Goal: Information Seeking & Learning: Learn about a topic

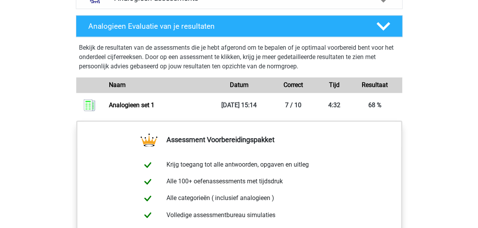
scroll to position [404, 0]
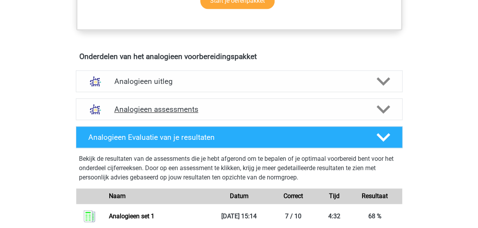
click at [381, 107] on polygon at bounding box center [383, 109] width 14 height 9
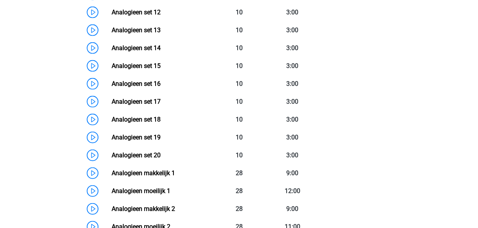
scroll to position [809, 0]
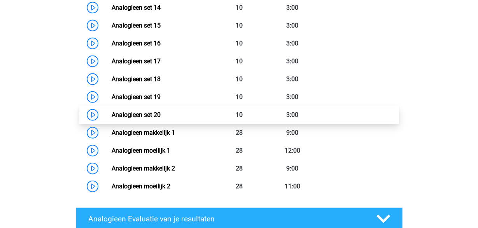
click at [126, 112] on link "Analogieen set 20" at bounding box center [136, 114] width 49 height 7
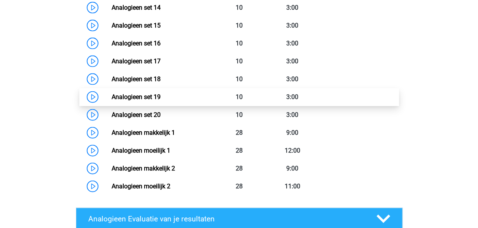
click at [151, 95] on link "Analogieen set 19" at bounding box center [136, 96] width 49 height 7
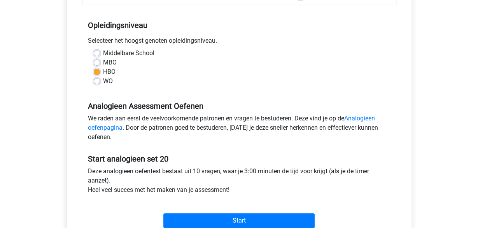
scroll to position [162, 0]
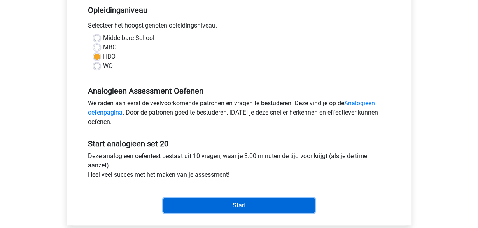
click at [256, 202] on input "Start" at bounding box center [238, 205] width 151 height 15
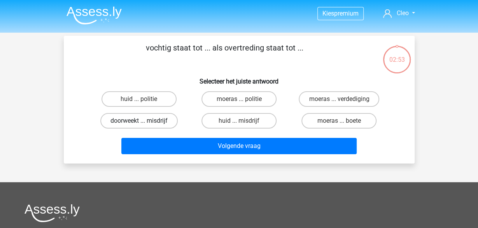
click at [137, 122] on label "doorweekt ... misdrijf" at bounding box center [138, 121] width 77 height 16
click at [139, 122] on input "doorweekt ... misdrijf" at bounding box center [141, 123] width 5 height 5
radio input "true"
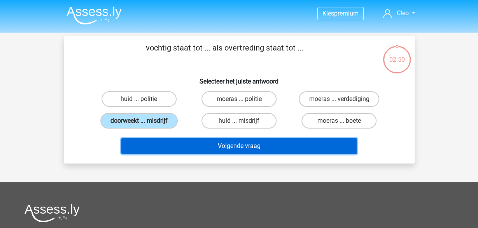
click at [255, 146] on button "Volgende vraag" at bounding box center [238, 146] width 235 height 16
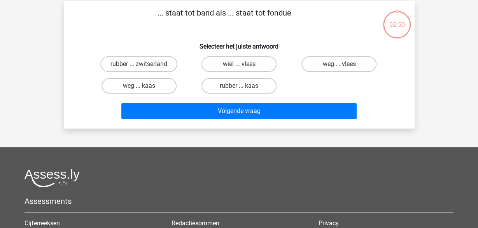
scroll to position [36, 0]
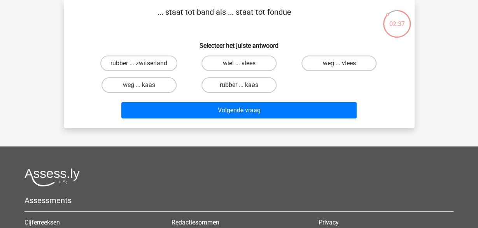
click at [216, 82] on label "rubber ... kaas" at bounding box center [238, 85] width 75 height 16
click at [239, 85] on input "rubber ... kaas" at bounding box center [241, 87] width 5 height 5
radio input "true"
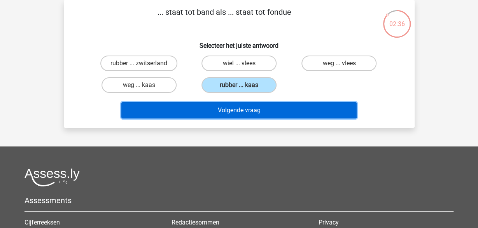
click at [219, 113] on button "Volgende vraag" at bounding box center [238, 110] width 235 height 16
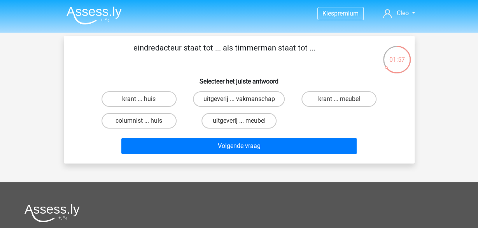
scroll to position [40, 0]
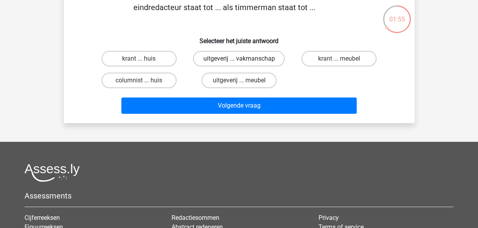
click at [263, 61] on label "uitgeverij ... vakmanschap" at bounding box center [239, 59] width 92 height 16
click at [244, 61] on input "uitgeverij ... vakmanschap" at bounding box center [241, 61] width 5 height 5
radio input "true"
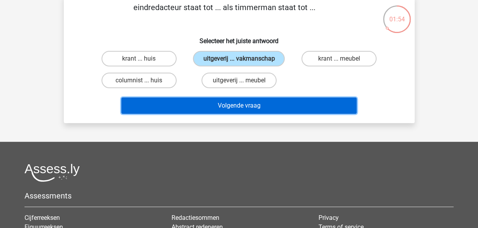
click at [249, 114] on button "Volgende vraag" at bounding box center [238, 106] width 235 height 16
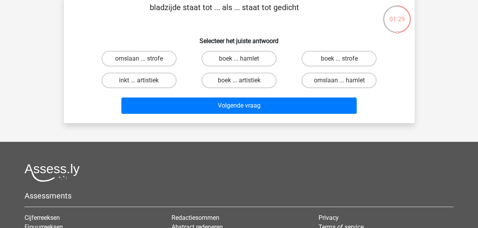
click at [243, 60] on input "boek ... hamlet" at bounding box center [241, 61] width 5 height 5
radio input "true"
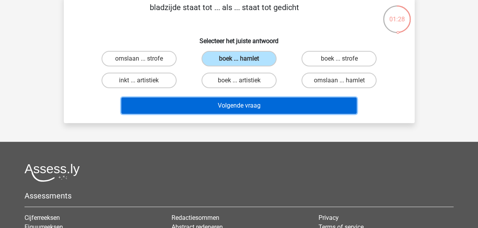
click at [245, 105] on button "Volgende vraag" at bounding box center [238, 106] width 235 height 16
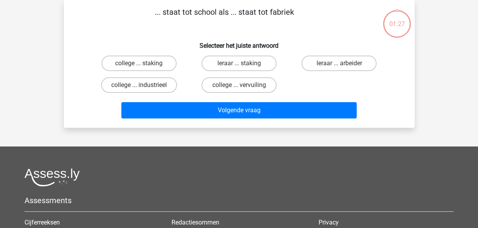
scroll to position [36, 0]
click at [338, 68] on label "leraar ... arbeider" at bounding box center [338, 64] width 75 height 16
click at [339, 68] on input "leraar ... arbeider" at bounding box center [341, 65] width 5 height 5
radio input "true"
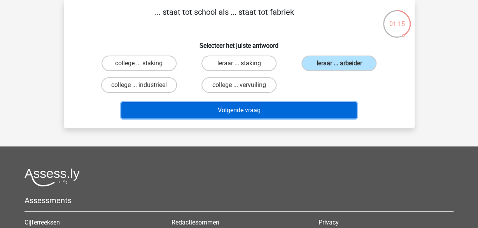
click at [289, 111] on button "Volgende vraag" at bounding box center [238, 110] width 235 height 16
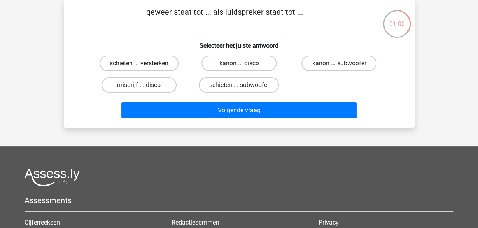
click at [157, 60] on label "schieten ... versterken" at bounding box center [139, 64] width 79 height 16
click at [144, 63] on input "schieten ... versterken" at bounding box center [141, 65] width 5 height 5
radio input "true"
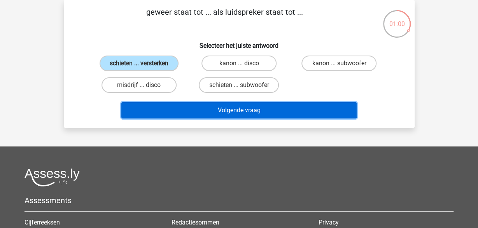
click at [179, 112] on button "Volgende vraag" at bounding box center [238, 110] width 235 height 16
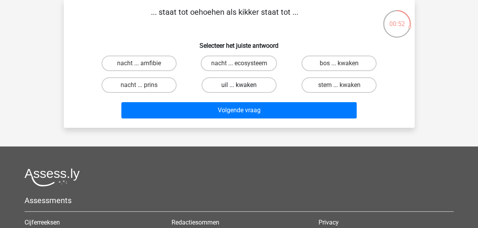
click at [249, 86] on label "uil ... kwaken" at bounding box center [238, 85] width 75 height 16
click at [244, 86] on input "uil ... kwaken" at bounding box center [241, 87] width 5 height 5
radio input "true"
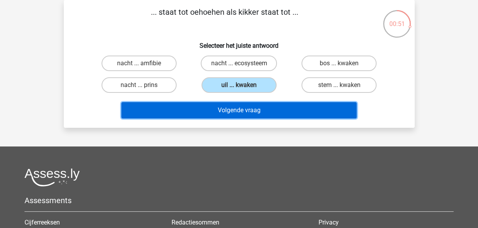
click at [241, 111] on button "Volgende vraag" at bounding box center [238, 110] width 235 height 16
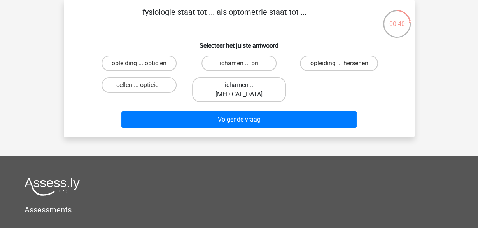
click at [236, 82] on label "lichamen ... ogen" at bounding box center [239, 89] width 94 height 25
click at [239, 85] on input "lichamen ... ogen" at bounding box center [241, 87] width 5 height 5
radio input "true"
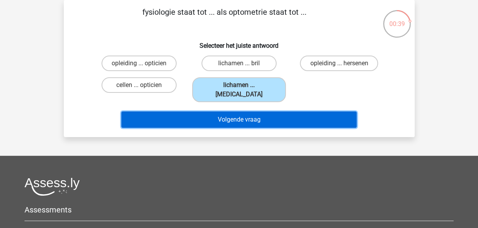
click at [221, 112] on button "Volgende vraag" at bounding box center [238, 120] width 235 height 16
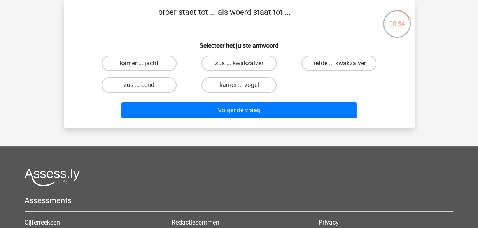
click at [159, 86] on label "zus ... eend" at bounding box center [139, 85] width 75 height 16
click at [144, 86] on input "zus ... eend" at bounding box center [141, 87] width 5 height 5
radio input "true"
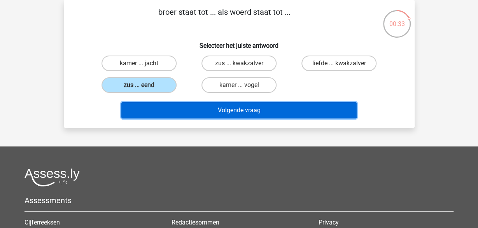
click at [203, 117] on button "Volgende vraag" at bounding box center [238, 110] width 235 height 16
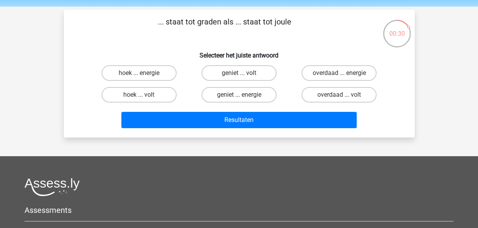
scroll to position [40, 0]
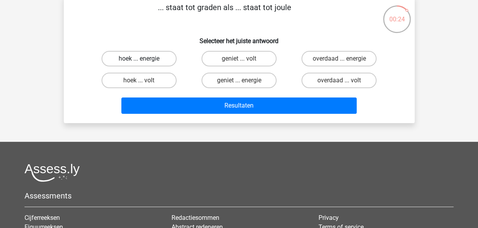
click at [156, 56] on label "hoek ... energie" at bounding box center [139, 59] width 75 height 16
click at [144, 59] on input "hoek ... energie" at bounding box center [141, 61] width 5 height 5
radio input "true"
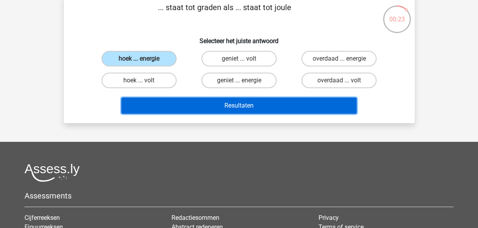
click at [189, 105] on button "Resultaten" at bounding box center [238, 106] width 235 height 16
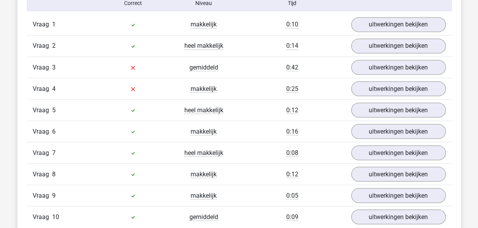
scroll to position [647, 0]
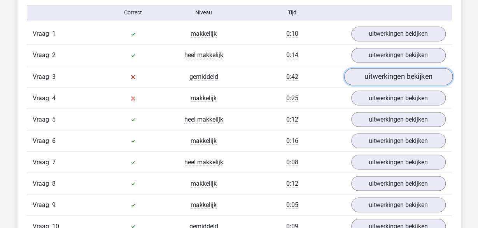
click at [382, 75] on link "uitwerkingen bekijken" at bounding box center [398, 76] width 109 height 17
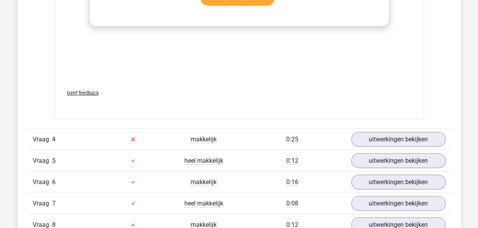
scroll to position [1011, 0]
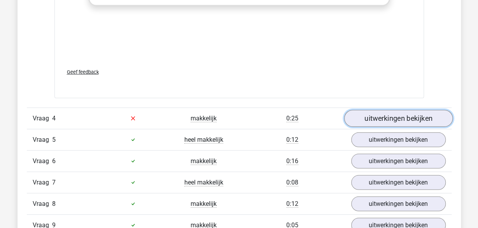
click at [384, 115] on link "uitwerkingen bekijken" at bounding box center [398, 118] width 109 height 17
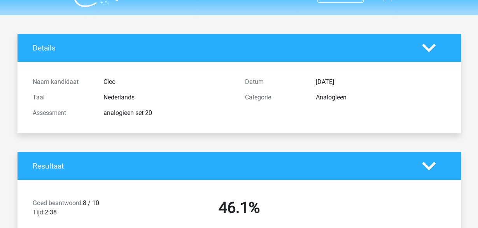
scroll to position [0, 0]
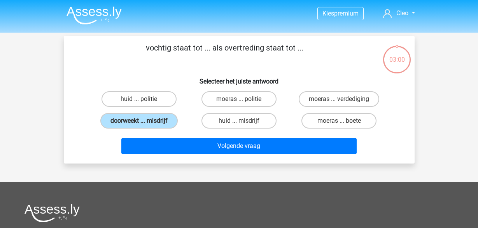
scroll to position [40, 0]
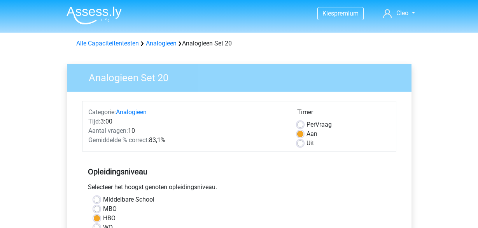
scroll to position [162, 0]
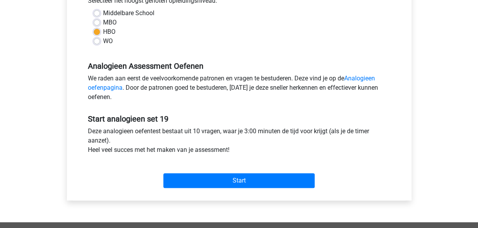
scroll to position [202, 0]
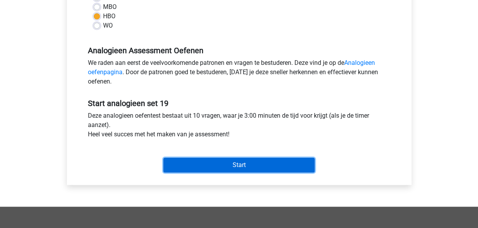
click at [254, 164] on input "Start" at bounding box center [238, 165] width 151 height 15
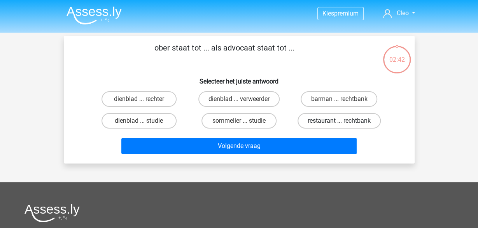
click at [349, 121] on label "restaurant ... rechtbank" at bounding box center [339, 121] width 83 height 16
click at [344, 121] on input "restaurant ... rechtbank" at bounding box center [341, 123] width 5 height 5
radio input "true"
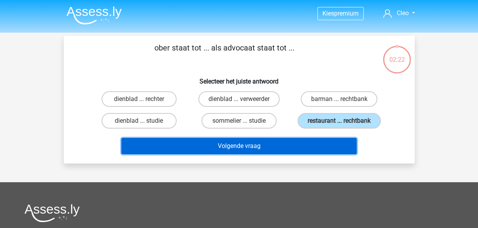
click at [321, 140] on button "Volgende vraag" at bounding box center [238, 146] width 235 height 16
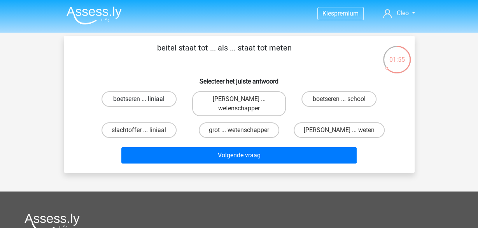
click at [154, 99] on label "boetseren ... liniaal" at bounding box center [139, 99] width 75 height 16
click at [144, 99] on input "boetseren ... liniaal" at bounding box center [141, 101] width 5 height 5
radio input "true"
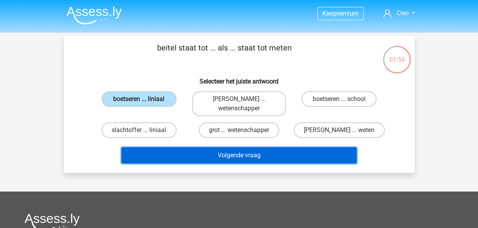
click at [222, 156] on button "Volgende vraag" at bounding box center [238, 155] width 235 height 16
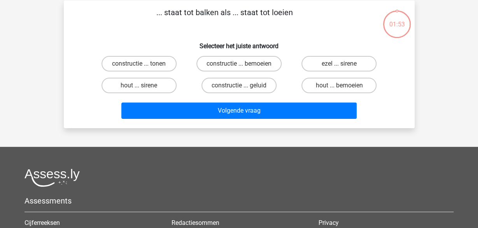
scroll to position [36, 0]
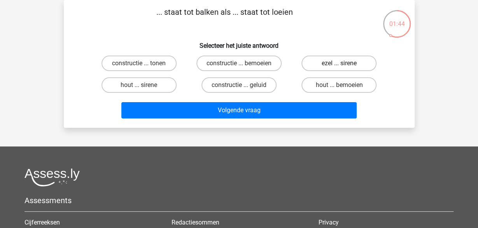
click at [351, 64] on label "ezel ... sirene" at bounding box center [338, 64] width 75 height 16
click at [344, 64] on input "ezel ... sirene" at bounding box center [341, 65] width 5 height 5
radio input "true"
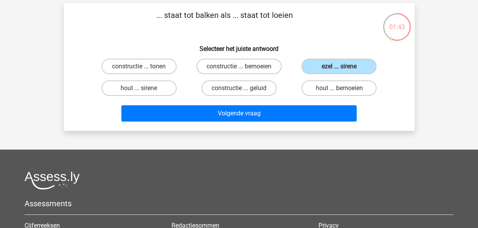
scroll to position [0, 0]
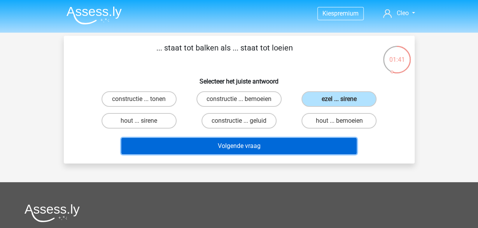
click at [249, 145] on button "Volgende vraag" at bounding box center [238, 146] width 235 height 16
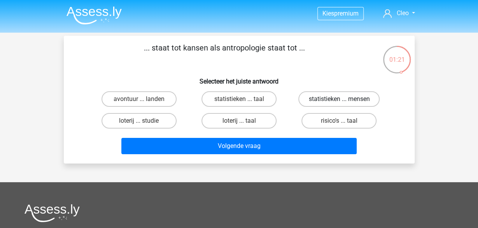
click at [345, 98] on label "statistieken ... mensen" at bounding box center [338, 99] width 81 height 16
click at [344, 99] on input "statistieken ... mensen" at bounding box center [341, 101] width 5 height 5
radio input "true"
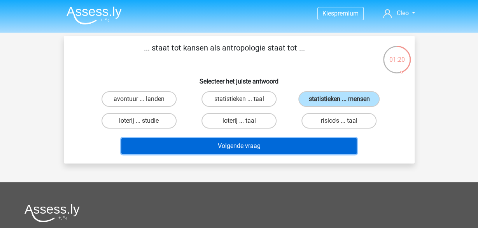
click at [242, 143] on button "Volgende vraag" at bounding box center [238, 146] width 235 height 16
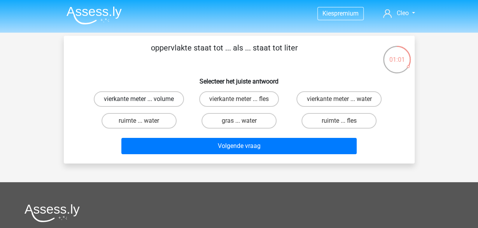
click at [165, 97] on label "vierkante meter ... volume" at bounding box center [139, 99] width 90 height 16
click at [144, 99] on input "vierkante meter ... volume" at bounding box center [141, 101] width 5 height 5
radio input "true"
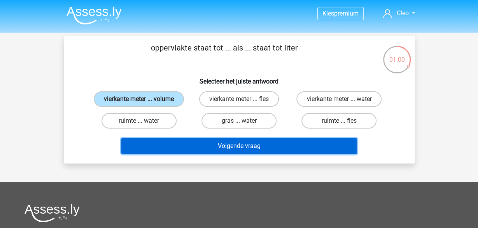
click at [224, 152] on button "Volgende vraag" at bounding box center [238, 146] width 235 height 16
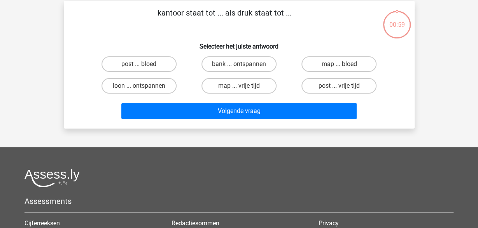
scroll to position [36, 0]
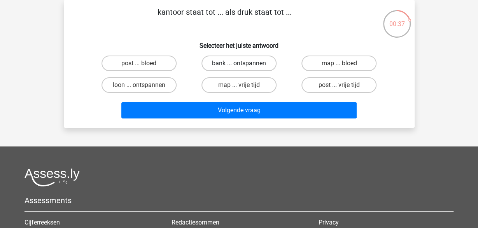
click at [261, 61] on label "bank ... ontspannen" at bounding box center [238, 64] width 75 height 16
click at [244, 63] on input "bank ... ontspannen" at bounding box center [241, 65] width 5 height 5
radio input "true"
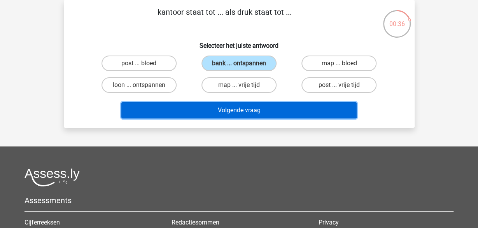
click at [242, 109] on button "Volgende vraag" at bounding box center [238, 110] width 235 height 16
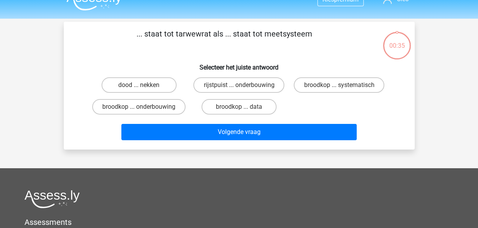
scroll to position [0, 0]
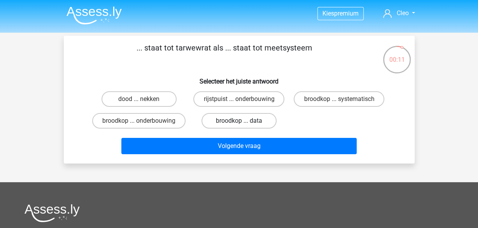
click at [257, 119] on label "broodkop ... data" at bounding box center [238, 121] width 75 height 16
click at [241, 116] on label "broodkop ... data" at bounding box center [238, 121] width 75 height 16
click at [241, 121] on input "broodkop ... data" at bounding box center [241, 123] width 5 height 5
radio input "true"
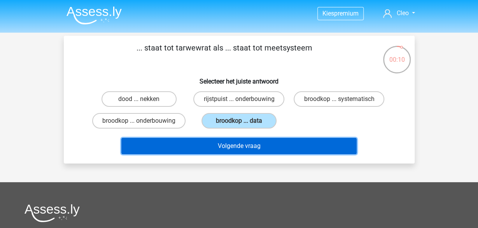
click at [236, 154] on button "Volgende vraag" at bounding box center [238, 146] width 235 height 16
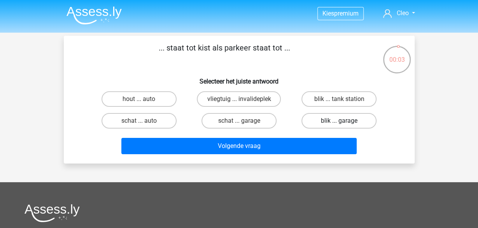
click at [331, 122] on label "blik ... garage" at bounding box center [338, 121] width 75 height 16
click at [339, 122] on input "blik ... garage" at bounding box center [341, 123] width 5 height 5
radio input "true"
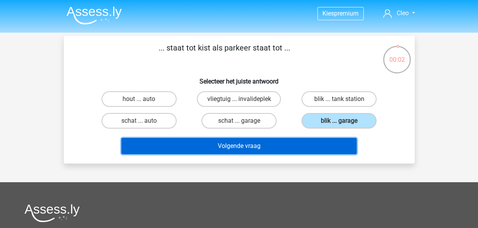
click at [315, 147] on button "Volgende vraag" at bounding box center [238, 146] width 235 height 16
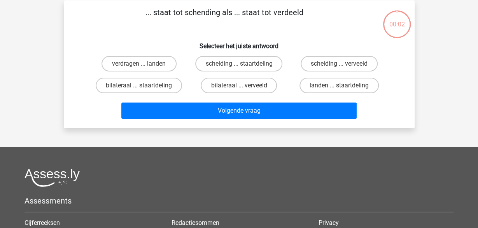
scroll to position [36, 0]
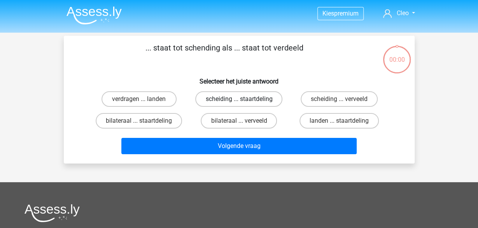
click at [270, 95] on label "scheiding ... staartdeling" at bounding box center [238, 99] width 87 height 16
click at [244, 99] on input "scheiding ... staartdeling" at bounding box center [241, 101] width 5 height 5
radio input "true"
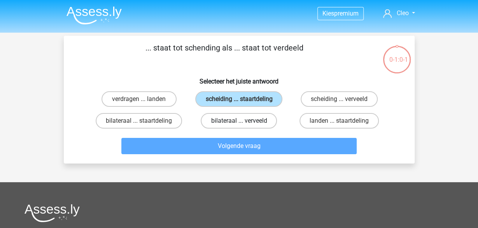
click at [256, 123] on label "bilateraal ... verveeld" at bounding box center [239, 121] width 76 height 16
click at [244, 123] on input "bilateraal ... verveeld" at bounding box center [241, 123] width 5 height 5
radio input "true"
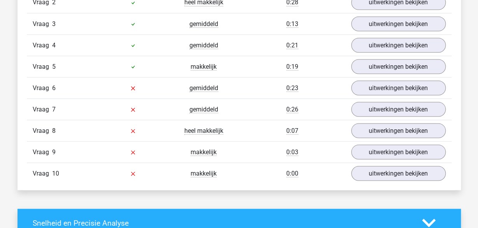
scroll to position [688, 0]
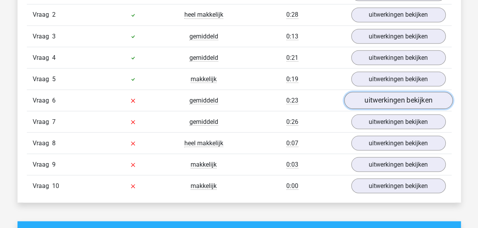
click at [359, 102] on link "uitwerkingen bekijken" at bounding box center [398, 100] width 109 height 17
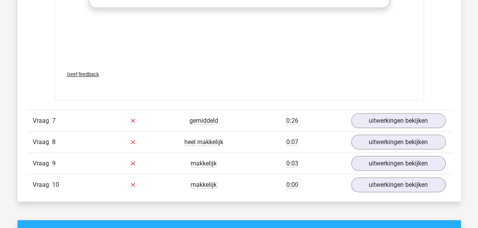
scroll to position [1092, 0]
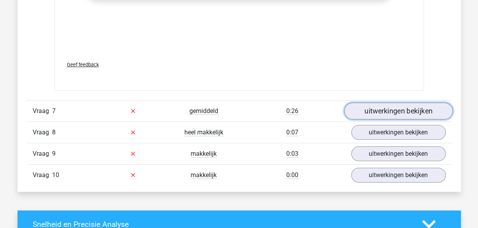
click at [374, 107] on link "uitwerkingen bekijken" at bounding box center [398, 111] width 109 height 17
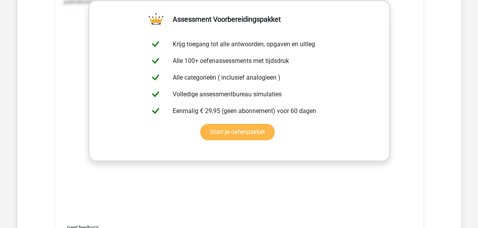
scroll to position [1497, 0]
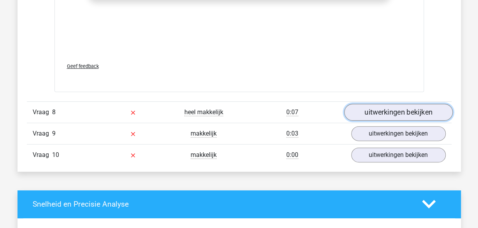
click at [367, 114] on link "uitwerkingen bekijken" at bounding box center [398, 112] width 109 height 17
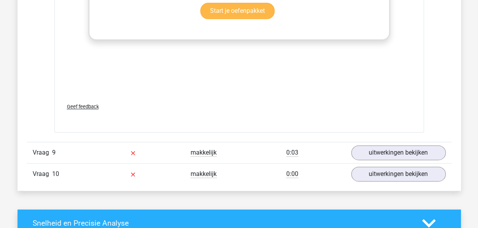
scroll to position [1901, 0]
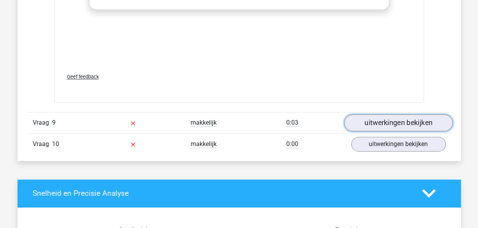
click at [359, 123] on link "uitwerkingen bekijken" at bounding box center [398, 122] width 109 height 17
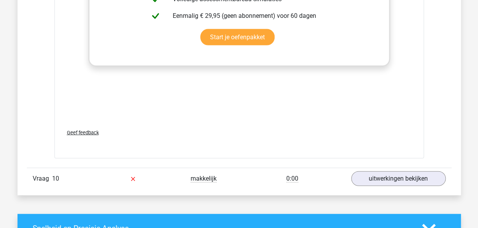
scroll to position [2306, 0]
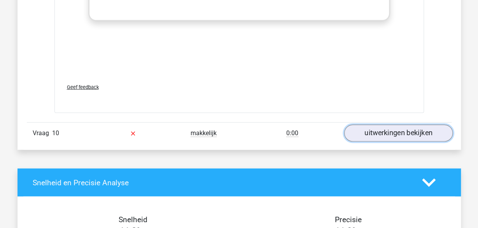
click at [372, 135] on link "uitwerkingen bekijken" at bounding box center [398, 133] width 109 height 17
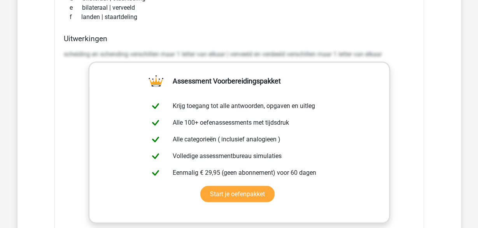
scroll to position [1861, 0]
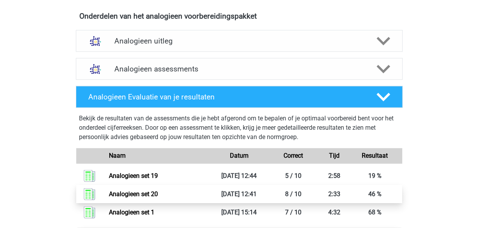
scroll to position [404, 0]
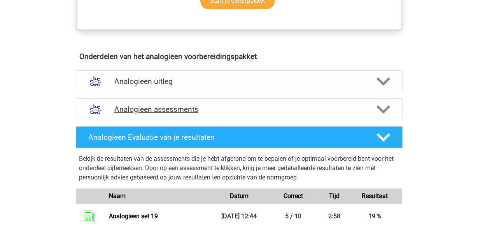
click at [369, 112] on div "Analogieen assessments" at bounding box center [239, 109] width 261 height 9
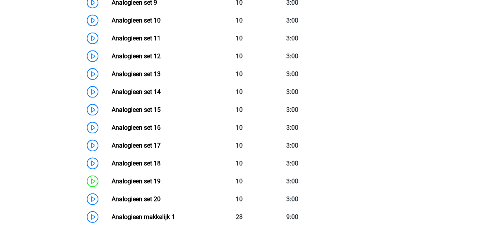
scroll to position [728, 0]
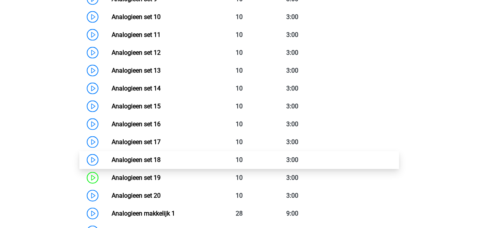
click at [147, 160] on link "Analogieen set 18" at bounding box center [136, 159] width 49 height 7
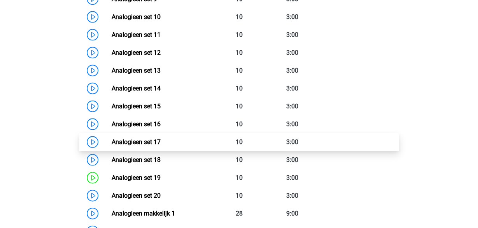
click at [130, 139] on link "Analogieen set 17" at bounding box center [136, 141] width 49 height 7
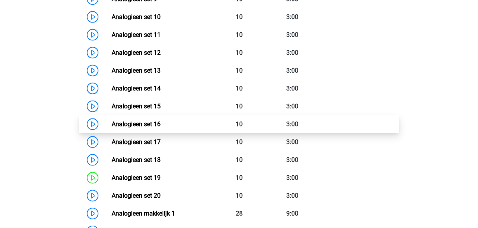
click at [151, 126] on link "Analogieen set 16" at bounding box center [136, 124] width 49 height 7
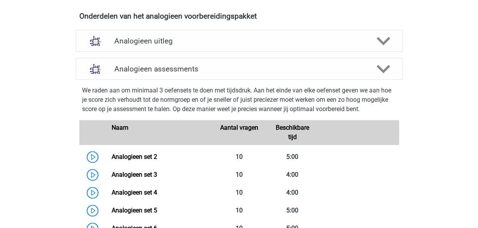
scroll to position [404, 0]
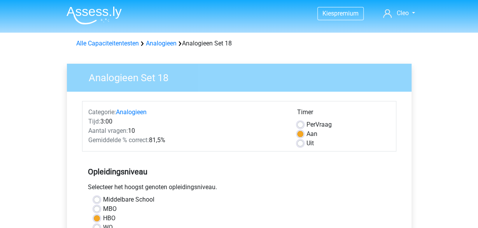
click at [306, 143] on label "Uit" at bounding box center [309, 143] width 7 height 9
click at [298, 143] on input "Uit" at bounding box center [300, 143] width 6 height 8
radio input "true"
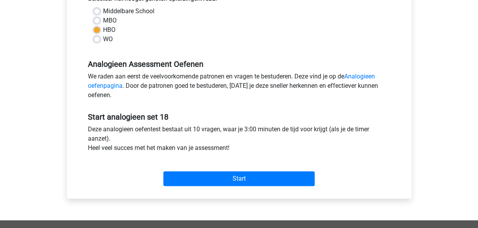
scroll to position [202, 0]
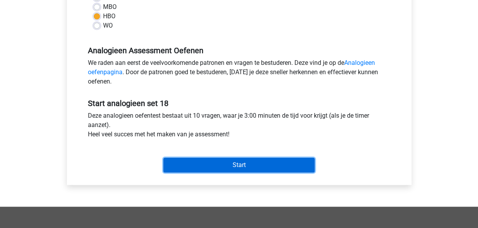
click at [242, 161] on input "Start" at bounding box center [238, 165] width 151 height 15
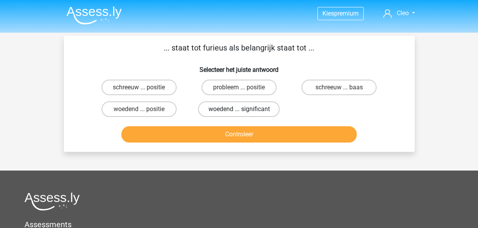
click at [254, 108] on label "woedend ... significant" at bounding box center [239, 110] width 82 height 16
click at [244, 109] on input "woedend ... significant" at bounding box center [241, 111] width 5 height 5
radio input "true"
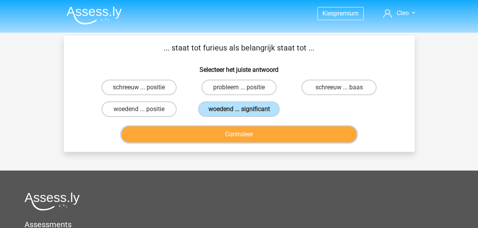
click at [243, 133] on button "Controleer" at bounding box center [238, 134] width 235 height 16
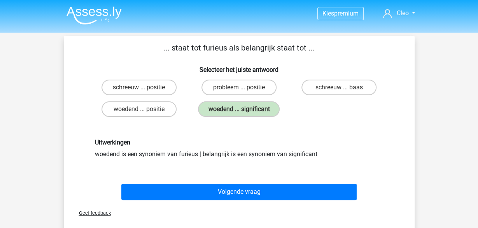
scroll to position [40, 0]
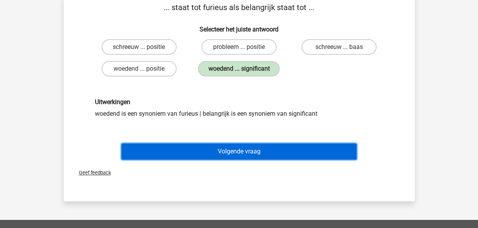
click at [235, 152] on button "Volgende vraag" at bounding box center [238, 152] width 235 height 16
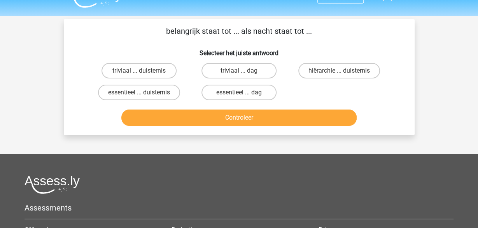
scroll to position [0, 0]
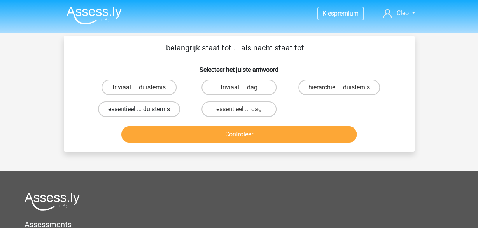
click at [130, 112] on label "essentieel ... duisternis" at bounding box center [139, 110] width 82 height 16
click at [139, 112] on input "essentieel ... duisternis" at bounding box center [141, 111] width 5 height 5
radio input "true"
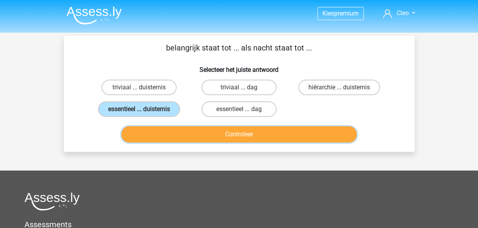
click at [186, 138] on button "Controleer" at bounding box center [238, 134] width 235 height 16
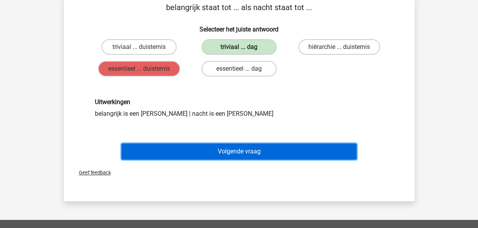
click at [249, 147] on button "Volgende vraag" at bounding box center [238, 152] width 235 height 16
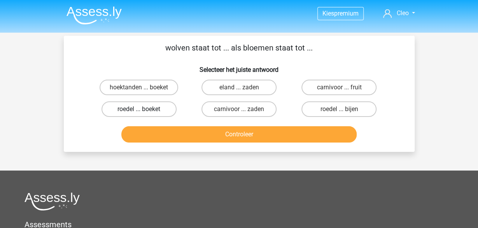
click at [160, 112] on label "roedel ... boeket" at bounding box center [139, 110] width 75 height 16
click at [144, 112] on input "roedel ... boeket" at bounding box center [141, 111] width 5 height 5
radio input "true"
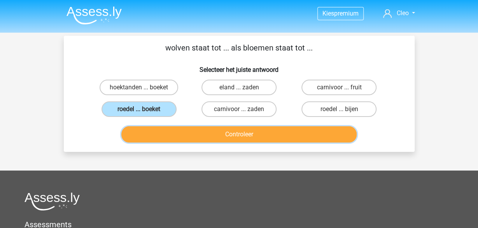
click at [206, 135] on button "Controleer" at bounding box center [238, 134] width 235 height 16
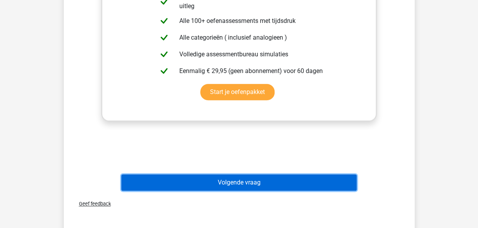
click at [194, 186] on button "Volgende vraag" at bounding box center [238, 183] width 235 height 16
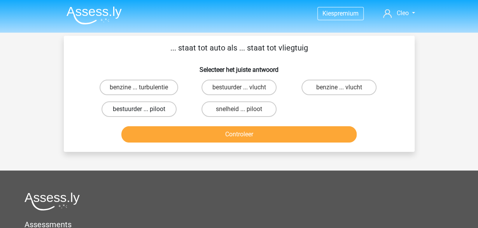
click at [152, 112] on label "bestuurder ... piloot" at bounding box center [139, 110] width 75 height 16
click at [144, 112] on input "bestuurder ... piloot" at bounding box center [141, 111] width 5 height 5
radio input "true"
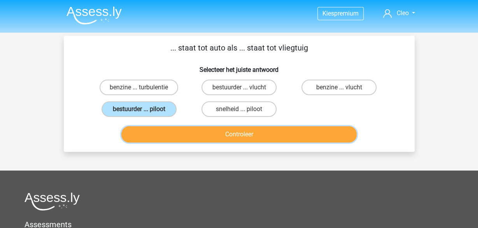
click at [194, 137] on button "Controleer" at bounding box center [238, 134] width 235 height 16
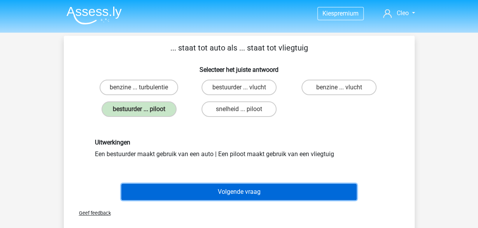
click at [245, 189] on button "Volgende vraag" at bounding box center [238, 192] width 235 height 16
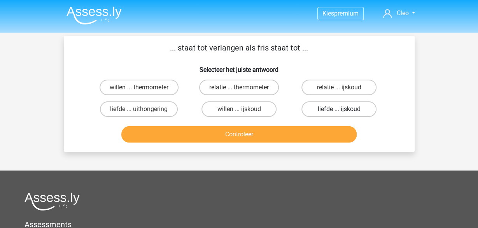
click at [328, 110] on label "liefde ... ijskoud" at bounding box center [338, 110] width 75 height 16
click at [339, 110] on input "liefde ... ijskoud" at bounding box center [341, 111] width 5 height 5
radio input "true"
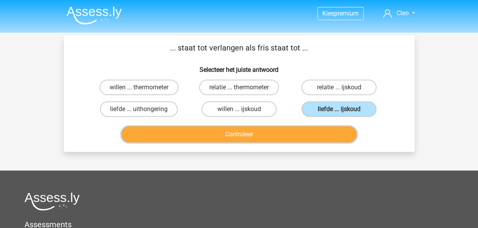
click at [305, 137] on button "Controleer" at bounding box center [238, 134] width 235 height 16
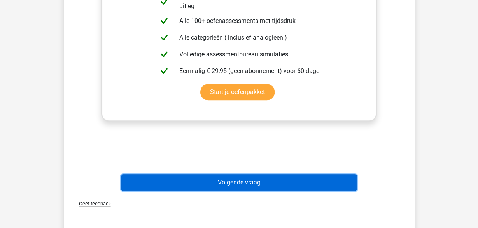
click at [269, 182] on button "Volgende vraag" at bounding box center [238, 183] width 235 height 16
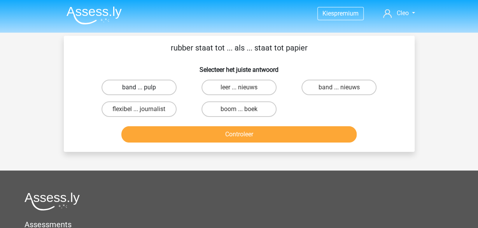
click at [158, 87] on label "band ... pulp" at bounding box center [139, 88] width 75 height 16
click at [144, 88] on input "band ... pulp" at bounding box center [141, 90] width 5 height 5
radio input "true"
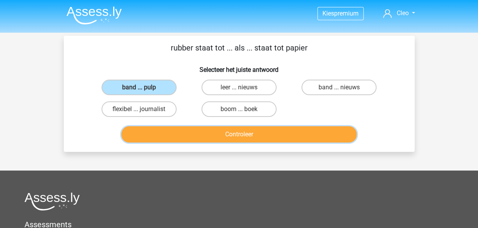
click at [231, 136] on button "Controleer" at bounding box center [238, 134] width 235 height 16
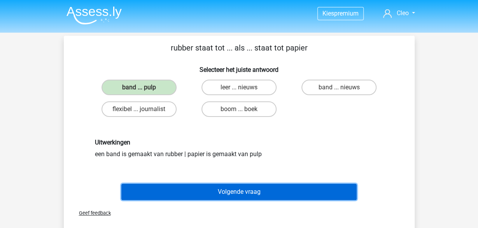
click at [247, 190] on button "Volgende vraag" at bounding box center [238, 192] width 235 height 16
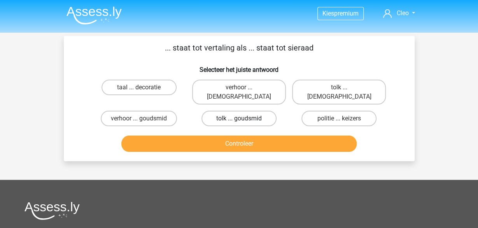
click at [250, 111] on label "tolk ... goudsmid" at bounding box center [238, 119] width 75 height 16
click at [244, 119] on input "tolk ... goudsmid" at bounding box center [241, 121] width 5 height 5
radio input "true"
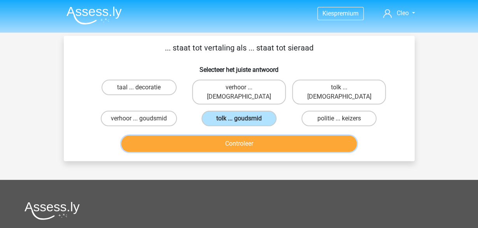
click at [267, 136] on button "Controleer" at bounding box center [238, 144] width 235 height 16
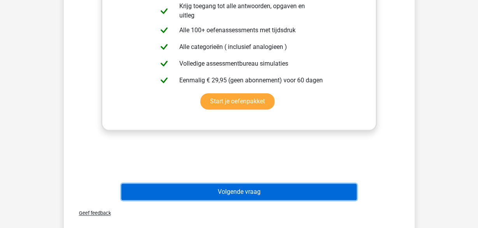
click at [270, 184] on button "Volgende vraag" at bounding box center [238, 192] width 235 height 16
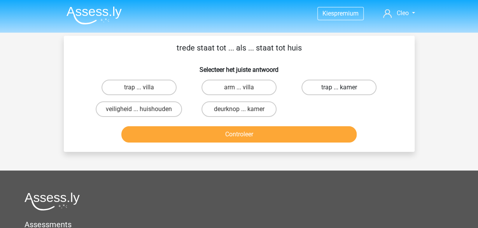
click at [345, 91] on label "trap ... kamer" at bounding box center [338, 88] width 75 height 16
click at [344, 91] on input "trap ... kamer" at bounding box center [341, 90] width 5 height 5
radio input "true"
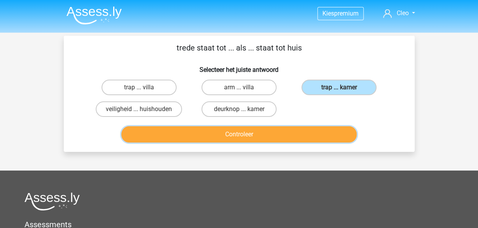
click at [330, 133] on button "Controleer" at bounding box center [238, 134] width 235 height 16
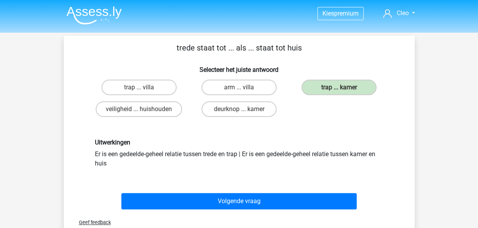
scroll to position [40, 0]
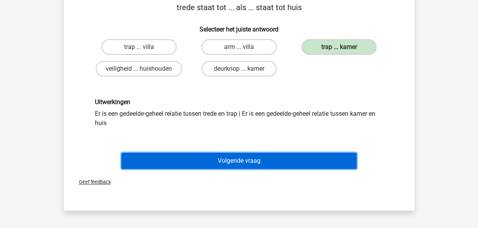
click at [308, 161] on button "Volgende vraag" at bounding box center [238, 161] width 235 height 16
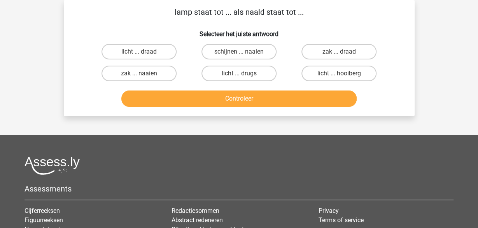
scroll to position [0, 0]
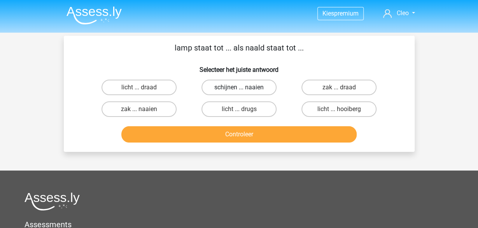
click at [261, 92] on label "schijnen ... naaien" at bounding box center [238, 88] width 75 height 16
click at [244, 92] on input "schijnen ... naaien" at bounding box center [241, 90] width 5 height 5
radio input "true"
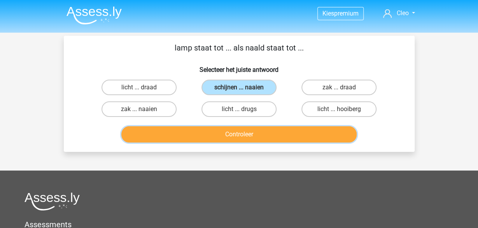
click at [252, 137] on button "Controleer" at bounding box center [238, 134] width 235 height 16
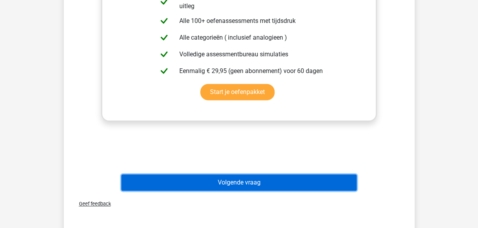
click at [253, 182] on button "Volgende vraag" at bounding box center [238, 183] width 235 height 16
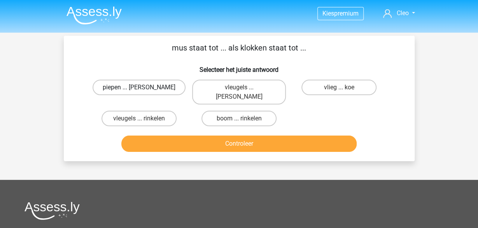
click at [162, 82] on label "piepen ... luiden" at bounding box center [139, 88] width 93 height 16
click at [144, 88] on input "piepen ... luiden" at bounding box center [141, 90] width 5 height 5
radio input "true"
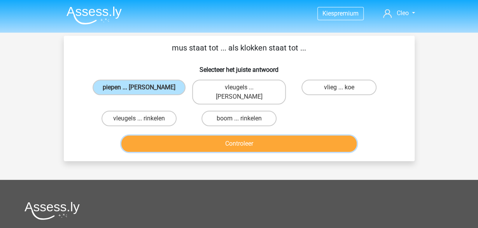
click at [205, 136] on button "Controleer" at bounding box center [238, 144] width 235 height 16
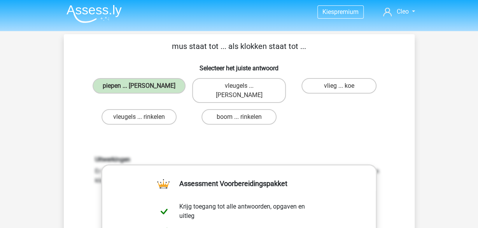
scroll to position [202, 0]
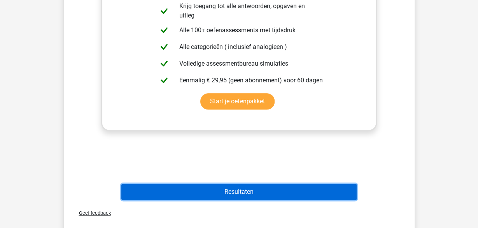
click at [236, 184] on button "Resultaten" at bounding box center [238, 192] width 235 height 16
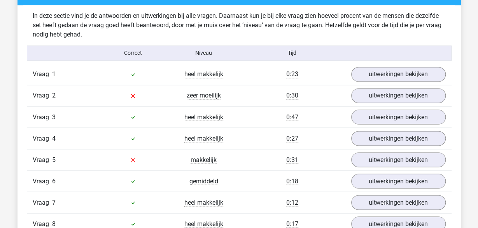
scroll to position [647, 0]
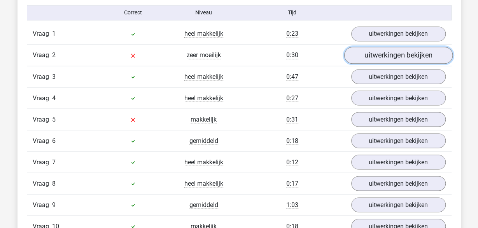
click at [402, 52] on link "uitwerkingen bekijken" at bounding box center [398, 55] width 109 height 17
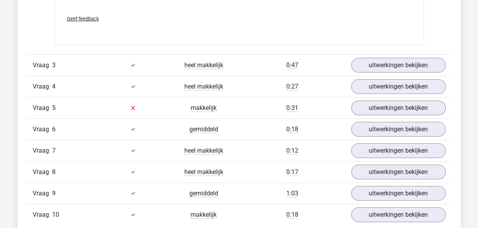
scroll to position [1052, 0]
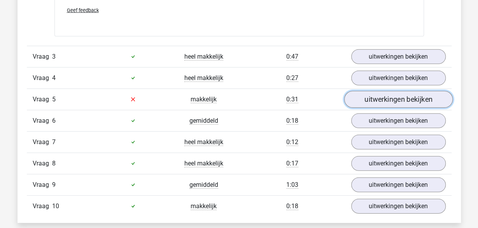
click at [372, 100] on link "uitwerkingen bekijken" at bounding box center [398, 99] width 109 height 17
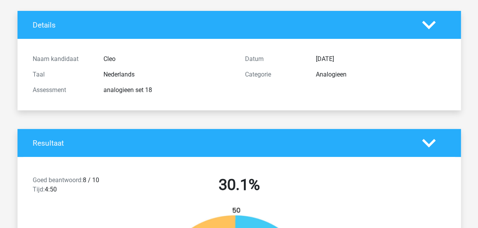
scroll to position [0, 0]
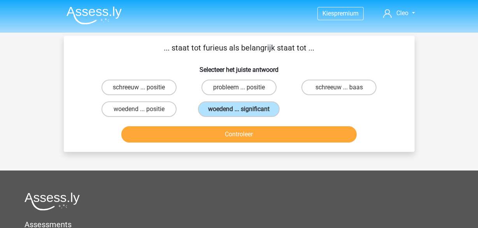
scroll to position [147, 0]
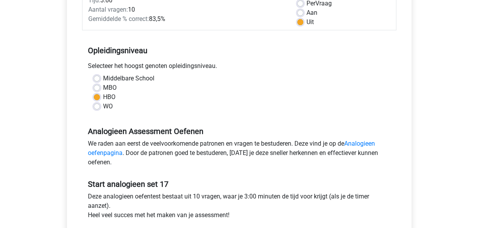
scroll to position [162, 0]
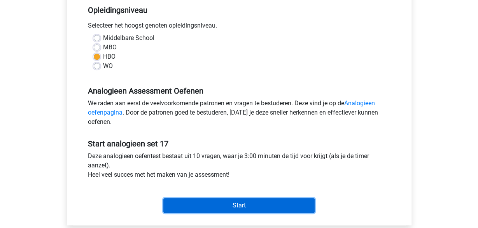
click at [253, 205] on input "Start" at bounding box center [238, 205] width 151 height 15
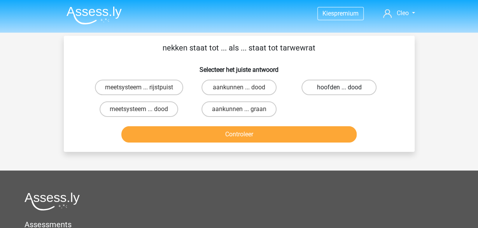
click at [362, 93] on label "hoofden ... dood" at bounding box center [338, 88] width 75 height 16
click at [344, 93] on input "hoofden ... dood" at bounding box center [341, 90] width 5 height 5
radio input "true"
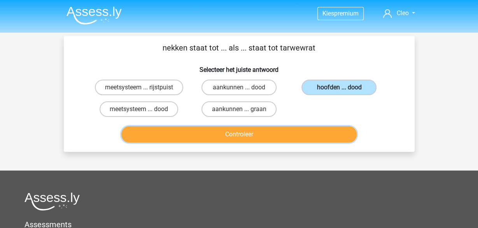
click at [323, 132] on button "Controleer" at bounding box center [238, 134] width 235 height 16
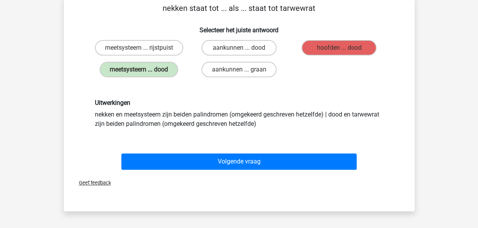
scroll to position [40, 0]
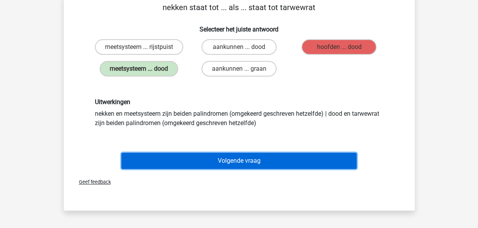
click at [184, 158] on button "Volgende vraag" at bounding box center [238, 161] width 235 height 16
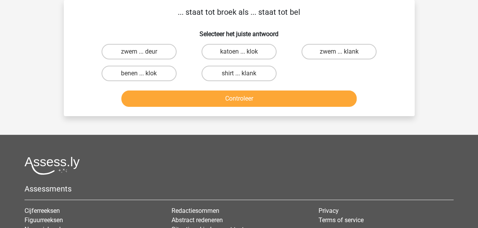
scroll to position [0, 0]
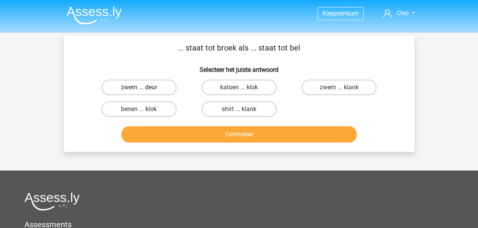
click at [137, 86] on label "zwem ... deur" at bounding box center [139, 88] width 75 height 16
click at [139, 88] on input "zwem ... deur" at bounding box center [141, 90] width 5 height 5
radio input "true"
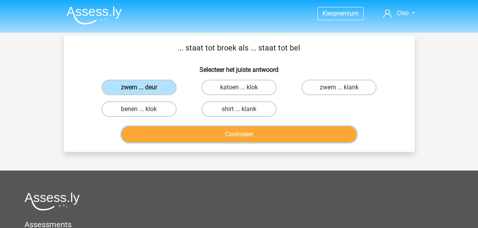
click at [216, 142] on button "Controleer" at bounding box center [238, 134] width 235 height 16
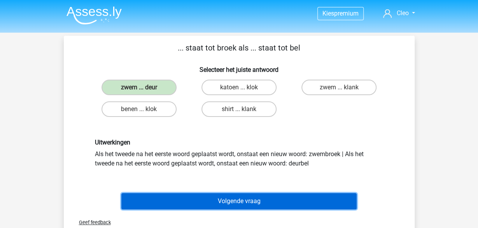
click at [253, 201] on button "Volgende vraag" at bounding box center [238, 201] width 235 height 16
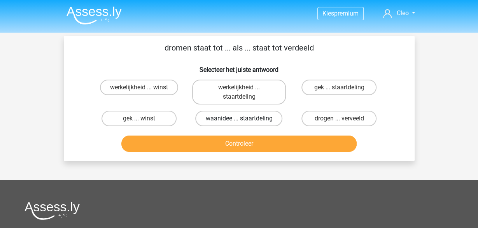
click at [263, 119] on label "waanidee ... staartdeling" at bounding box center [238, 119] width 87 height 16
click at [244, 119] on input "waanidee ... staartdeling" at bounding box center [241, 121] width 5 height 5
radio input "true"
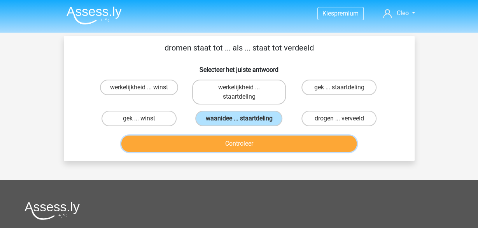
click at [264, 137] on button "Controleer" at bounding box center [238, 144] width 235 height 16
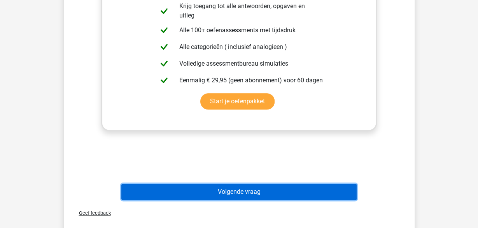
click at [270, 197] on button "Volgende vraag" at bounding box center [238, 192] width 235 height 16
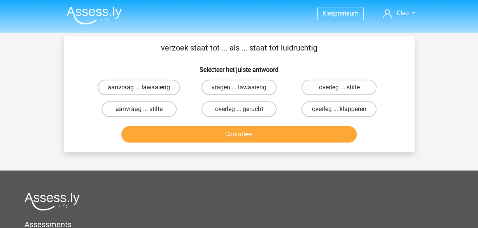
click at [147, 87] on label "aanvraag ... lawaaierig" at bounding box center [139, 88] width 82 height 16
click at [144, 88] on input "aanvraag ... lawaaierig" at bounding box center [141, 90] width 5 height 5
radio input "true"
click at [202, 126] on div "Controleer" at bounding box center [239, 133] width 326 height 26
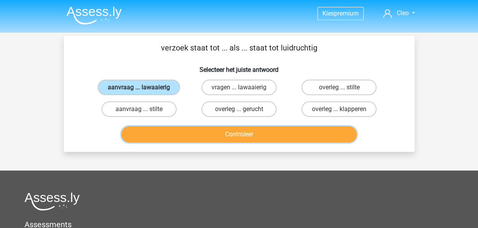
click at [203, 132] on button "Controleer" at bounding box center [238, 134] width 235 height 16
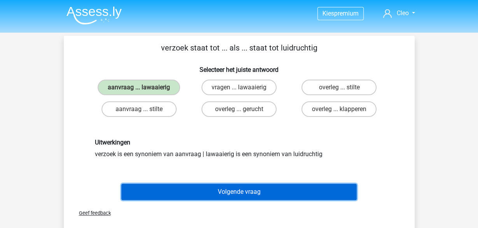
click at [255, 197] on button "Volgende vraag" at bounding box center [238, 192] width 235 height 16
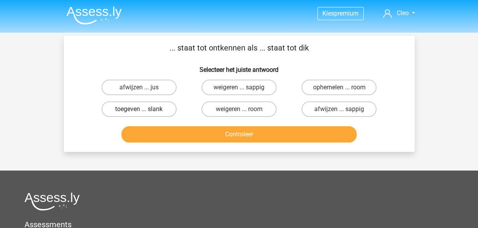
click at [150, 105] on label "toegeven ... slank" at bounding box center [139, 110] width 75 height 16
click at [144, 109] on input "toegeven ... slank" at bounding box center [141, 111] width 5 height 5
radio input "true"
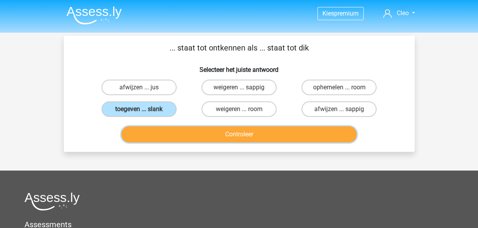
click at [173, 132] on button "Controleer" at bounding box center [238, 134] width 235 height 16
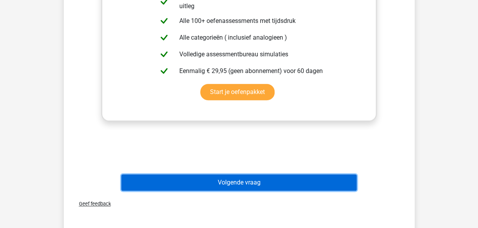
click at [259, 183] on button "Volgende vraag" at bounding box center [238, 183] width 235 height 16
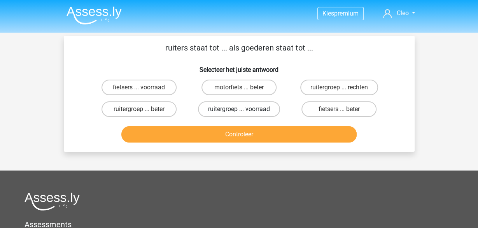
click at [273, 103] on label "ruitergroep ... voorraad" at bounding box center [239, 110] width 82 height 16
click at [244, 109] on input "ruitergroep ... voorraad" at bounding box center [241, 111] width 5 height 5
radio input "true"
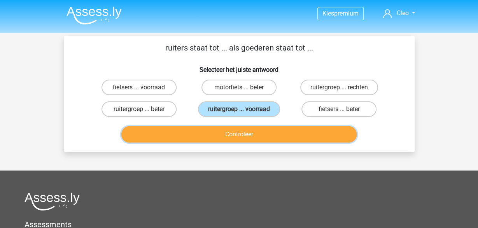
click at [268, 133] on button "Controleer" at bounding box center [238, 134] width 235 height 16
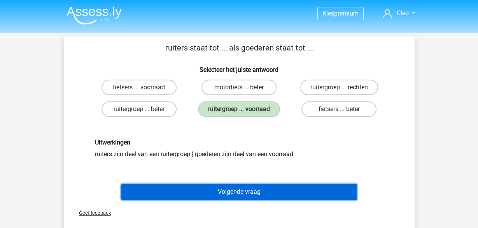
click at [326, 190] on button "Volgende vraag" at bounding box center [238, 192] width 235 height 16
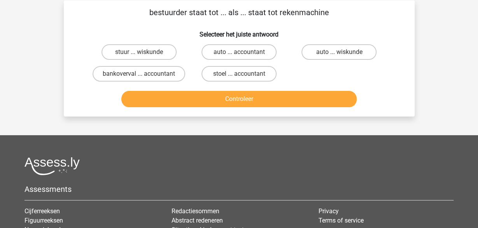
scroll to position [36, 0]
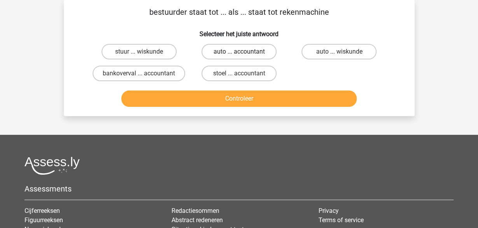
click at [249, 54] on label "auto ... accountant" at bounding box center [238, 52] width 75 height 16
click at [244, 54] on input "auto ... accountant" at bounding box center [241, 54] width 5 height 5
radio input "true"
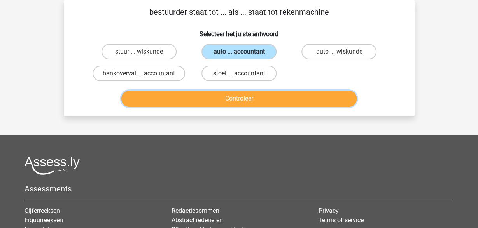
click at [246, 96] on button "Controleer" at bounding box center [238, 99] width 235 height 16
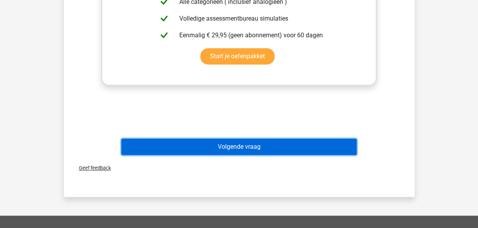
click at [261, 144] on button "Volgende vraag" at bounding box center [238, 147] width 235 height 16
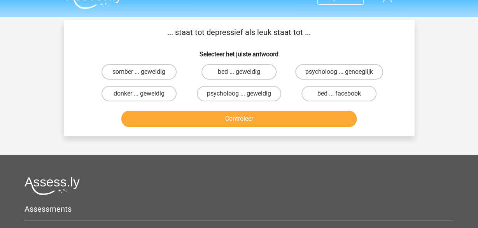
scroll to position [0, 0]
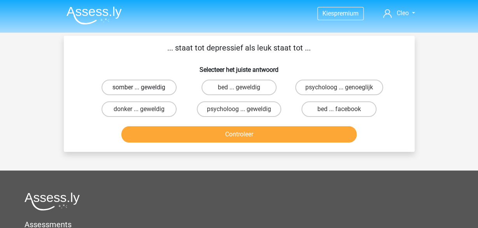
click at [152, 87] on label "somber ... geweldig" at bounding box center [139, 88] width 75 height 16
click at [144, 88] on input "somber ... geweldig" at bounding box center [141, 90] width 5 height 5
radio input "true"
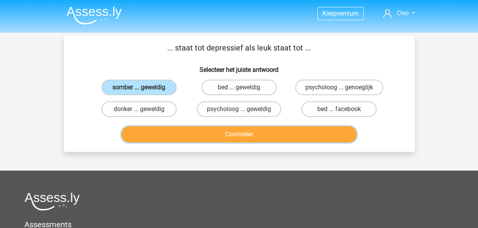
click at [191, 131] on button "Controleer" at bounding box center [238, 134] width 235 height 16
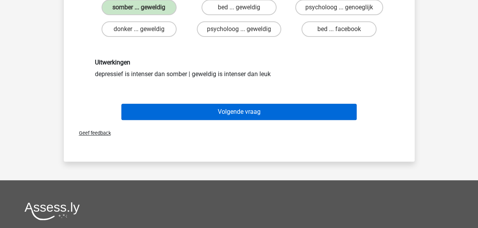
scroll to position [81, 0]
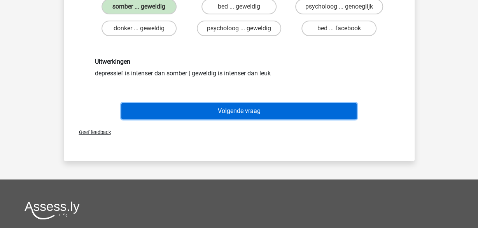
click at [252, 117] on button "Volgende vraag" at bounding box center [238, 111] width 235 height 16
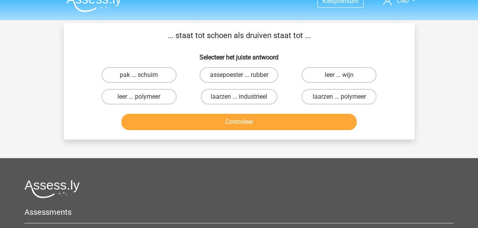
scroll to position [0, 0]
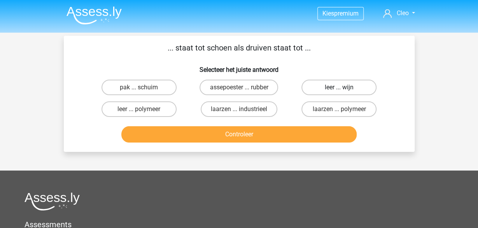
click at [360, 84] on label "leer ... wijn" at bounding box center [338, 88] width 75 height 16
click at [344, 88] on input "leer ... wijn" at bounding box center [341, 90] width 5 height 5
radio input "true"
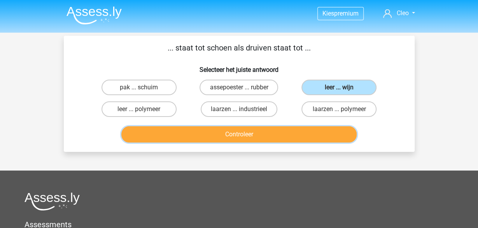
click at [317, 132] on button "Controleer" at bounding box center [238, 134] width 235 height 16
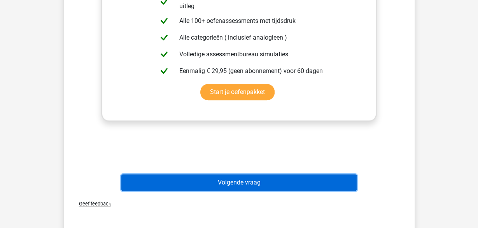
click at [278, 175] on button "Volgende vraag" at bounding box center [238, 183] width 235 height 16
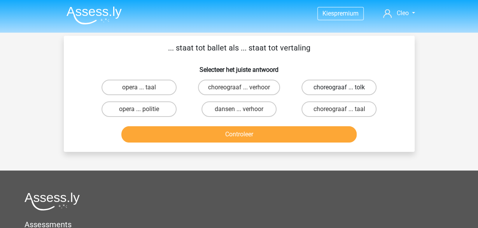
click at [357, 81] on label "choreograaf ... tolk" at bounding box center [338, 88] width 75 height 16
click at [344, 88] on input "choreograaf ... tolk" at bounding box center [341, 90] width 5 height 5
radio input "true"
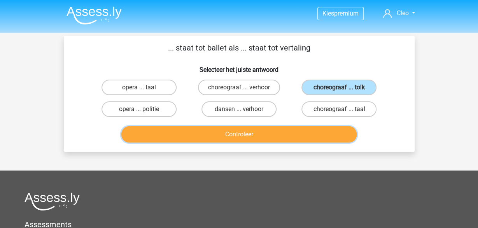
click at [286, 131] on button "Controleer" at bounding box center [238, 134] width 235 height 16
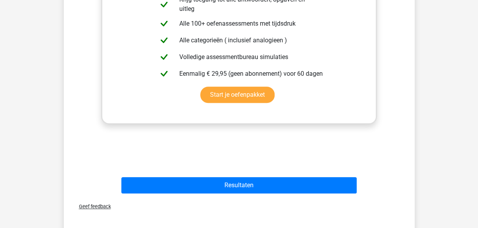
scroll to position [202, 0]
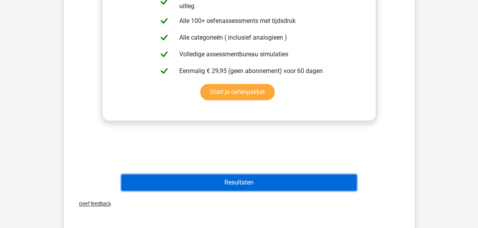
click at [270, 183] on button "Resultaten" at bounding box center [238, 183] width 235 height 16
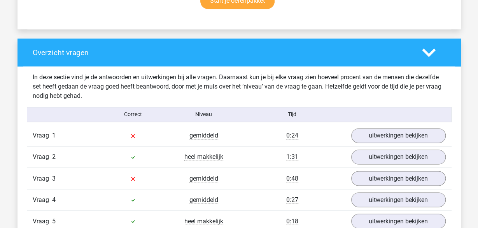
scroll to position [566, 0]
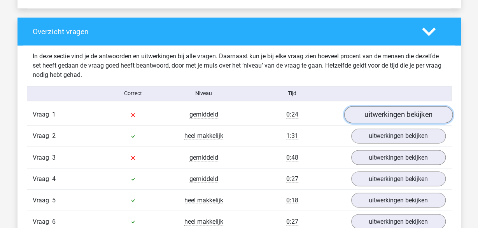
click at [376, 115] on link "uitwerkingen bekijken" at bounding box center [398, 114] width 109 height 17
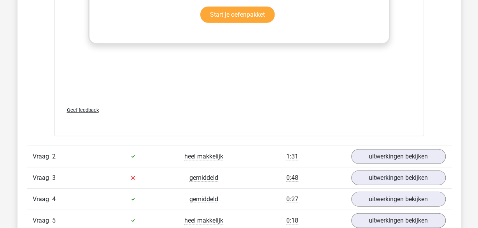
scroll to position [971, 0]
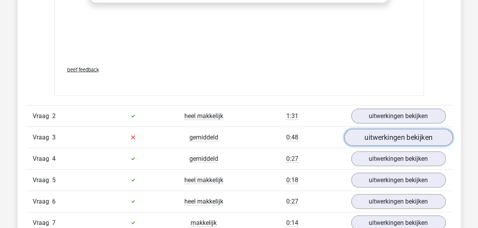
click at [368, 137] on link "uitwerkingen bekijken" at bounding box center [398, 137] width 109 height 17
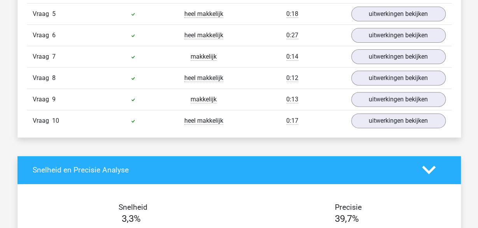
scroll to position [1577, 0]
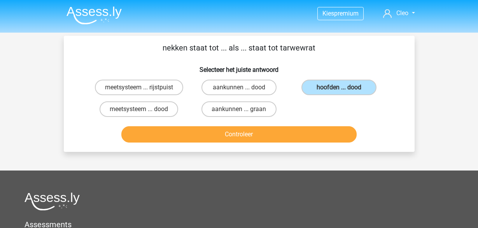
scroll to position [147, 0]
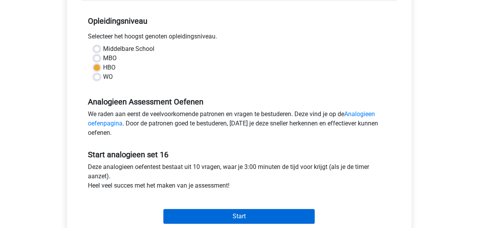
scroll to position [202, 0]
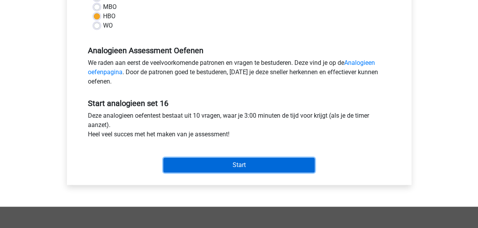
click at [264, 167] on input "Start" at bounding box center [238, 165] width 151 height 15
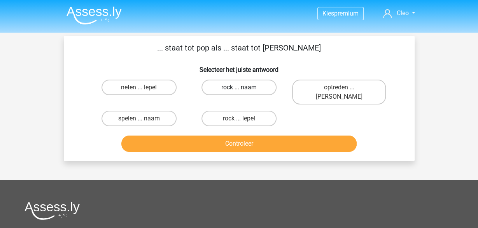
click at [260, 85] on label "rock ... naam" at bounding box center [238, 88] width 75 height 16
click at [244, 88] on input "rock ... naam" at bounding box center [241, 90] width 5 height 5
radio input "true"
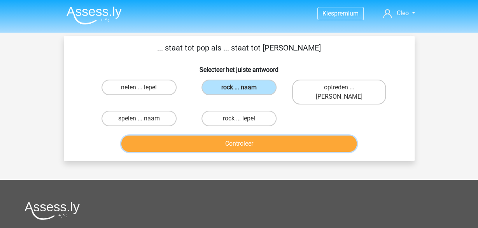
click at [259, 138] on button "Controleer" at bounding box center [238, 144] width 235 height 16
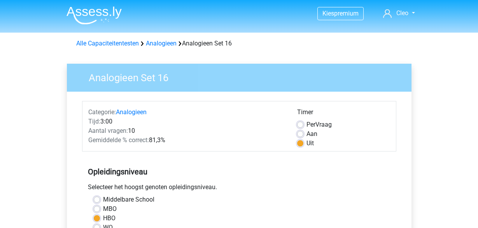
scroll to position [202, 0]
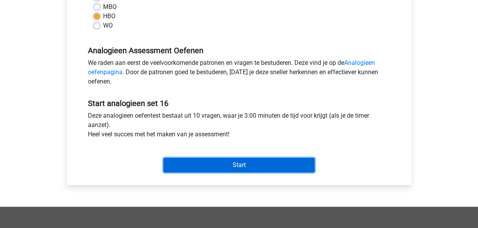
click at [189, 161] on input "Start" at bounding box center [238, 165] width 151 height 15
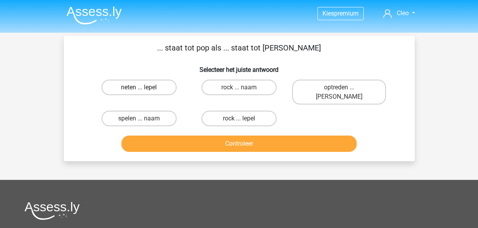
click at [162, 90] on label "neten ... lepel" at bounding box center [139, 88] width 75 height 16
click at [144, 90] on input "neten ... lepel" at bounding box center [141, 90] width 5 height 5
radio input "true"
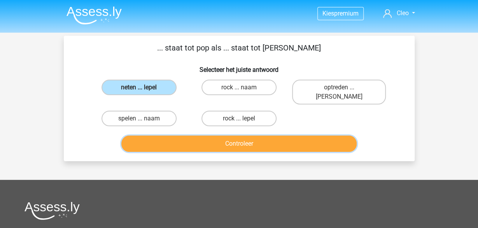
click at [189, 136] on button "Controleer" at bounding box center [238, 144] width 235 height 16
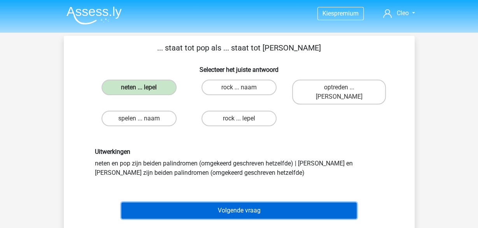
click at [193, 203] on button "Volgende vraag" at bounding box center [238, 211] width 235 height 16
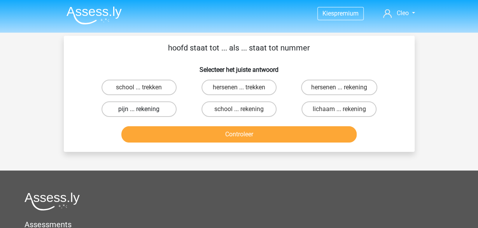
click at [111, 112] on label "pijn ... rekening" at bounding box center [139, 110] width 75 height 16
click at [139, 112] on input "pijn ... rekening" at bounding box center [141, 111] width 5 height 5
radio input "true"
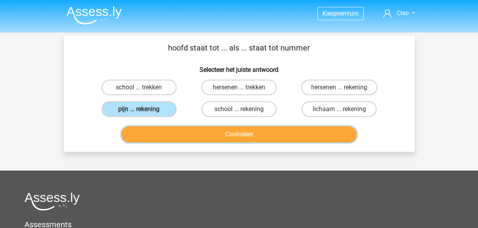
click at [196, 138] on button "Controleer" at bounding box center [238, 134] width 235 height 16
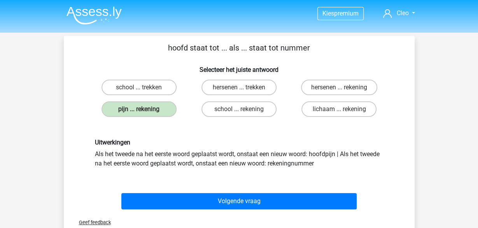
scroll to position [40, 0]
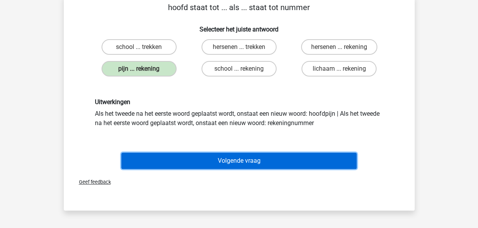
click at [200, 162] on button "Volgende vraag" at bounding box center [238, 161] width 235 height 16
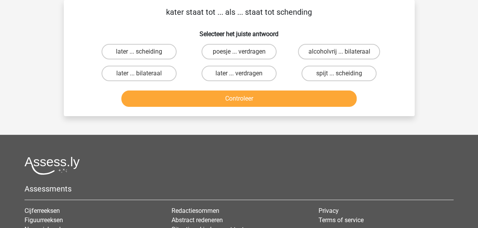
scroll to position [0, 0]
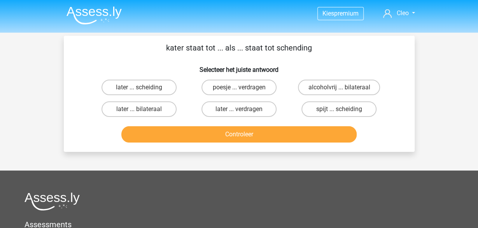
click at [143, 89] on input "later ... scheiding" at bounding box center [141, 90] width 5 height 5
radio input "true"
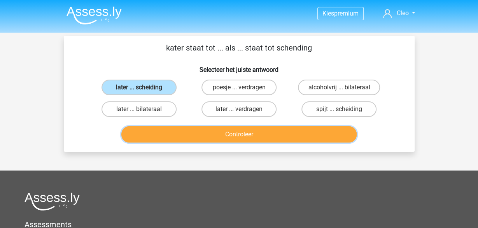
click at [207, 137] on button "Controleer" at bounding box center [238, 134] width 235 height 16
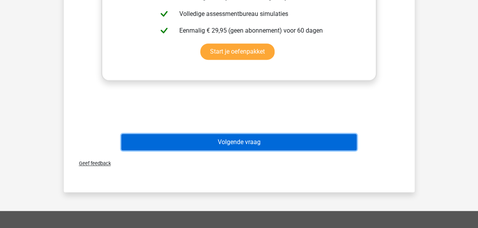
click at [207, 146] on button "Volgende vraag" at bounding box center [238, 142] width 235 height 16
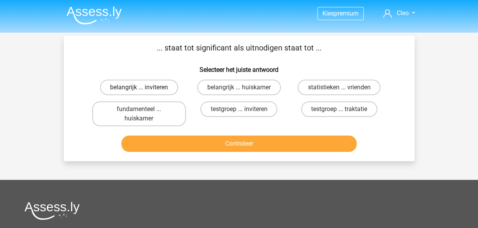
click at [131, 82] on label "belangrijk ... inviteren" at bounding box center [139, 88] width 78 height 16
click at [139, 88] on input "belangrijk ... inviteren" at bounding box center [141, 90] width 5 height 5
radio input "true"
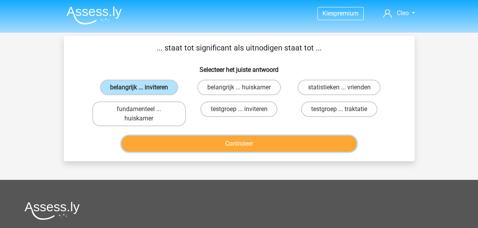
click at [182, 139] on button "Controleer" at bounding box center [238, 144] width 235 height 16
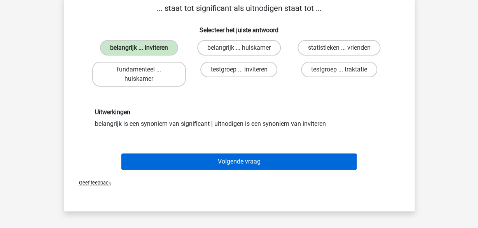
scroll to position [81, 0]
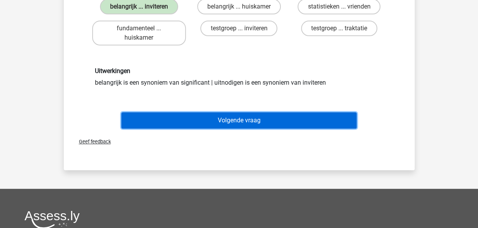
click at [220, 122] on button "Volgende vraag" at bounding box center [238, 120] width 235 height 16
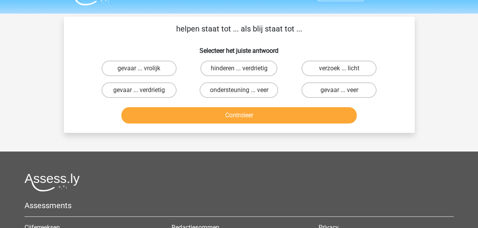
scroll to position [0, 0]
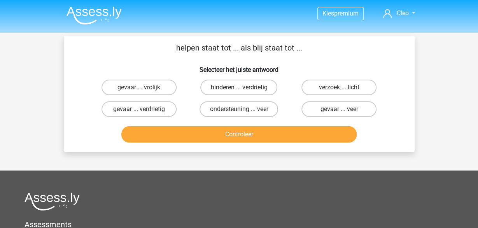
click at [251, 87] on label "hinderen ... verdrietig" at bounding box center [238, 88] width 77 height 16
click at [244, 88] on input "hinderen ... verdrietig" at bounding box center [241, 90] width 5 height 5
radio input "true"
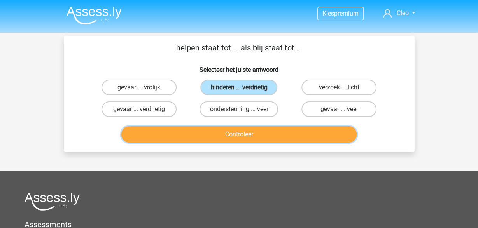
click at [249, 137] on button "Controleer" at bounding box center [238, 134] width 235 height 16
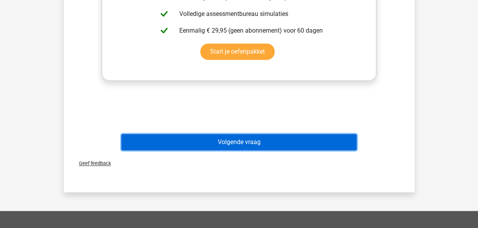
click at [244, 143] on button "Volgende vraag" at bounding box center [238, 142] width 235 height 16
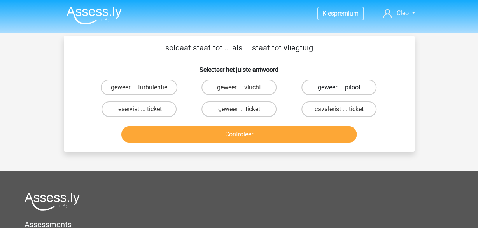
click at [357, 91] on label "geweer ... piloot" at bounding box center [338, 88] width 75 height 16
click at [344, 91] on input "geweer ... piloot" at bounding box center [341, 90] width 5 height 5
radio input "true"
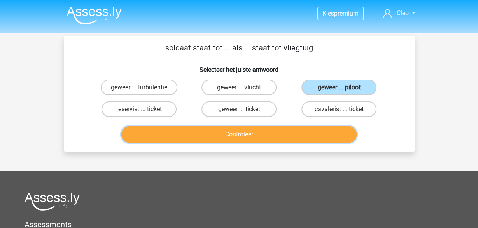
click at [297, 139] on button "Controleer" at bounding box center [238, 134] width 235 height 16
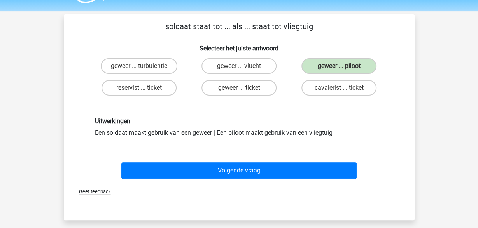
scroll to position [40, 0]
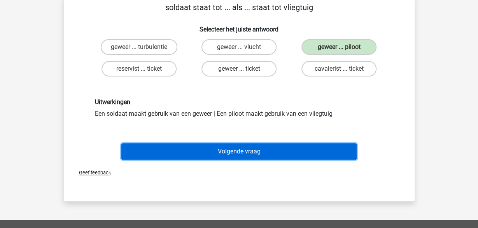
click at [324, 145] on button "Volgende vraag" at bounding box center [238, 152] width 235 height 16
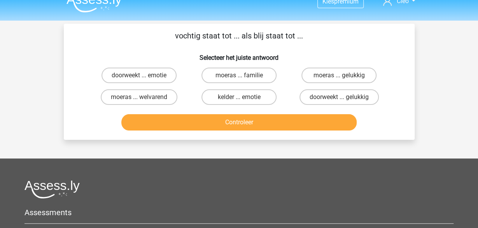
scroll to position [0, 0]
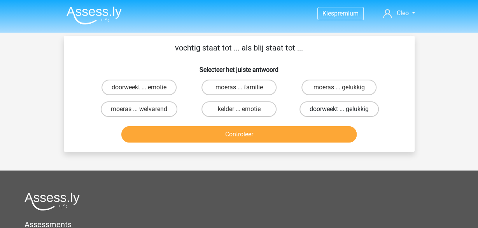
click at [371, 113] on label "doorweekt ... gelukkig" at bounding box center [338, 110] width 79 height 16
click at [344, 113] on input "doorweekt ... gelukkig" at bounding box center [341, 111] width 5 height 5
radio input "true"
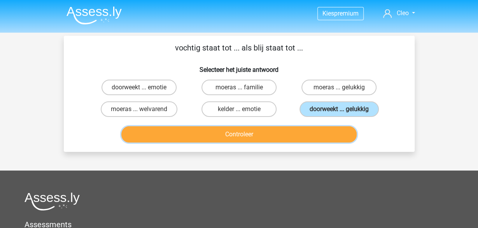
click at [333, 135] on button "Controleer" at bounding box center [238, 134] width 235 height 16
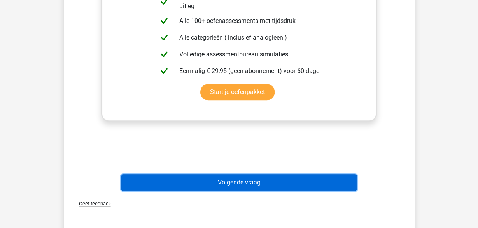
click at [275, 183] on button "Volgende vraag" at bounding box center [238, 183] width 235 height 16
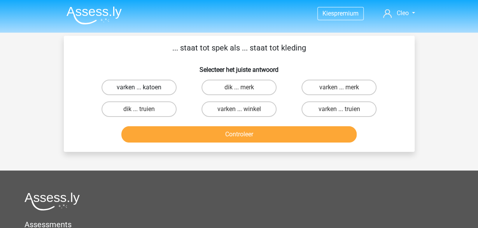
click at [150, 84] on div "varken ... katoen" at bounding box center [139, 88] width 100 height 22
click at [149, 88] on label "varken ... katoen" at bounding box center [139, 88] width 75 height 16
click at [144, 88] on input "varken ... katoen" at bounding box center [141, 90] width 5 height 5
radio input "true"
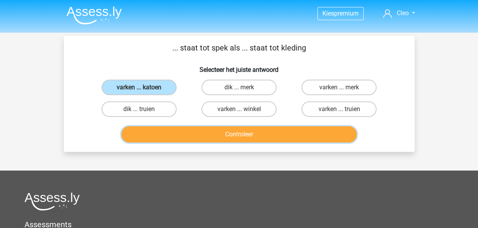
click at [223, 133] on button "Controleer" at bounding box center [238, 134] width 235 height 16
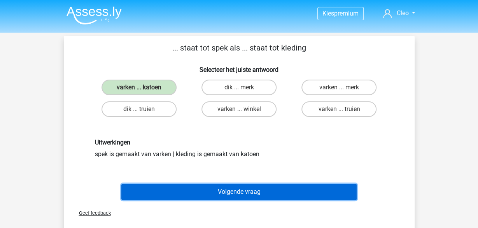
click at [252, 194] on button "Volgende vraag" at bounding box center [238, 192] width 235 height 16
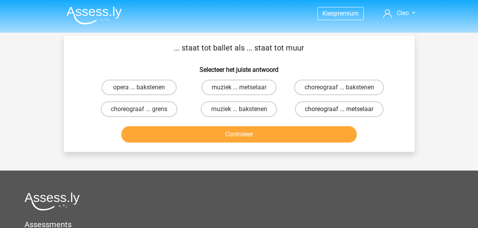
click at [378, 112] on label "choreograaf ... metselaar" at bounding box center [339, 110] width 89 height 16
click at [344, 112] on input "choreograaf ... metselaar" at bounding box center [341, 111] width 5 height 5
radio input "true"
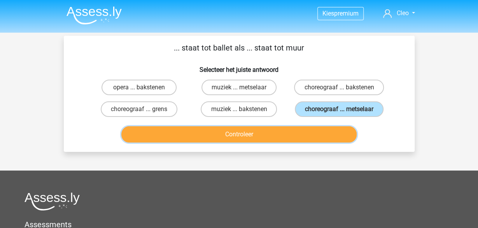
click at [311, 132] on button "Controleer" at bounding box center [238, 134] width 235 height 16
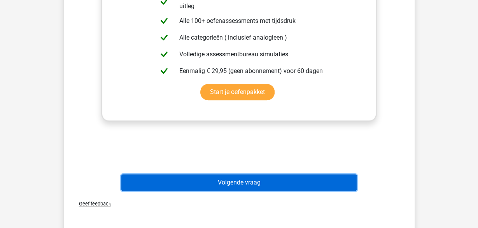
click at [272, 182] on button "Volgende vraag" at bounding box center [238, 183] width 235 height 16
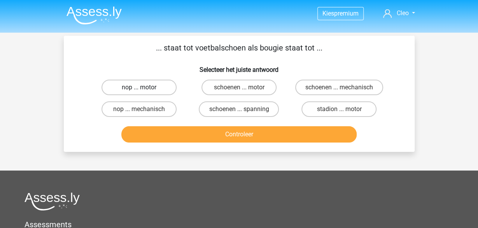
click at [157, 91] on label "nop ... motor" at bounding box center [139, 88] width 75 height 16
click at [144, 91] on input "nop ... motor" at bounding box center [141, 90] width 5 height 5
radio input "true"
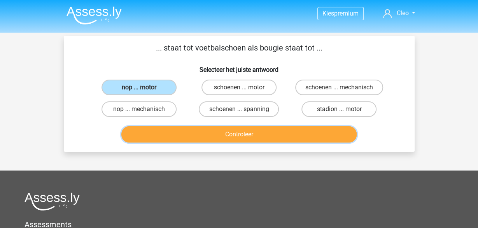
click at [190, 132] on button "Controleer" at bounding box center [238, 134] width 235 height 16
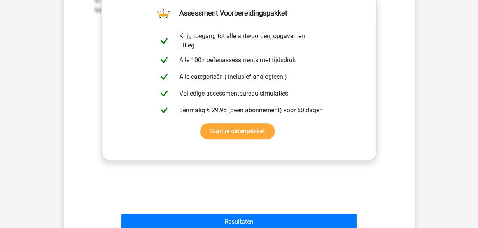
scroll to position [202, 0]
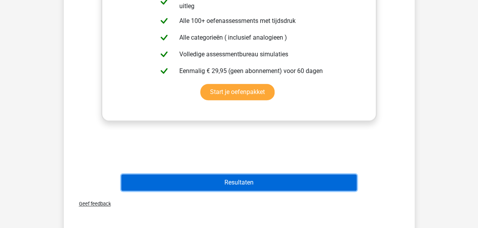
click at [211, 179] on button "Resultaten" at bounding box center [238, 183] width 235 height 16
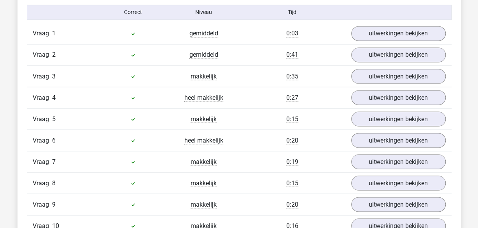
scroll to position [647, 0]
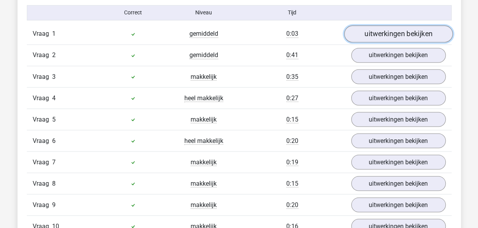
click at [374, 39] on link "uitwerkingen bekijken" at bounding box center [398, 33] width 109 height 17
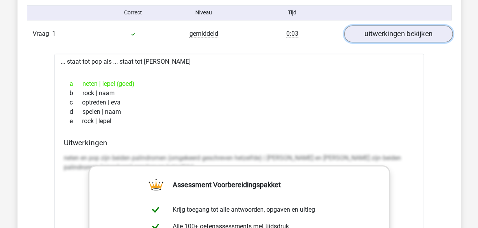
click at [374, 39] on link "uitwerkingen bekijken" at bounding box center [398, 33] width 109 height 17
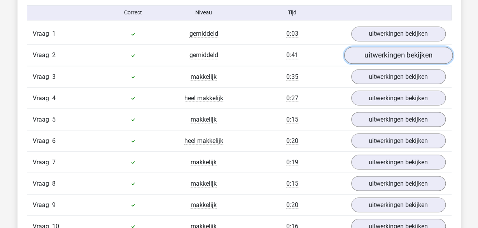
click at [382, 53] on link "uitwerkingen bekijken" at bounding box center [398, 55] width 109 height 17
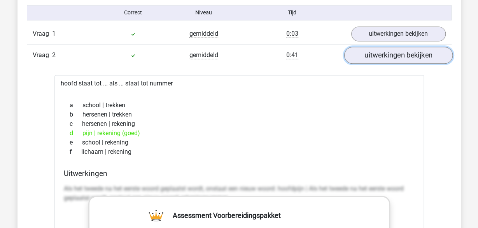
click at [383, 51] on link "uitwerkingen bekijken" at bounding box center [398, 55] width 109 height 17
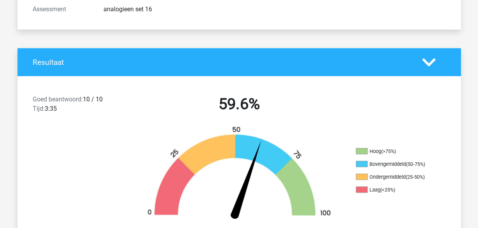
scroll to position [0, 0]
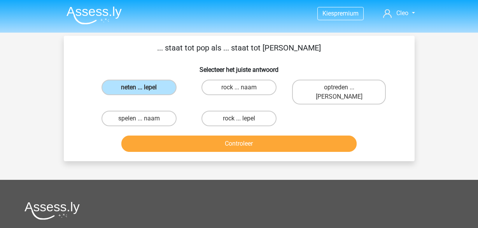
scroll to position [147, 0]
